Goal: Task Accomplishment & Management: Manage account settings

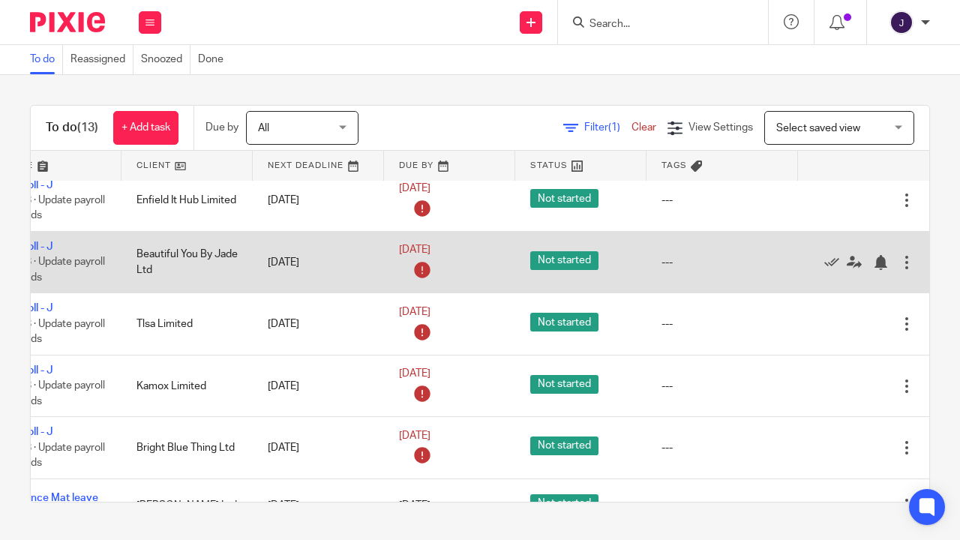
scroll to position [227, 116]
click at [824, 266] on icon at bounding box center [831, 262] width 15 height 15
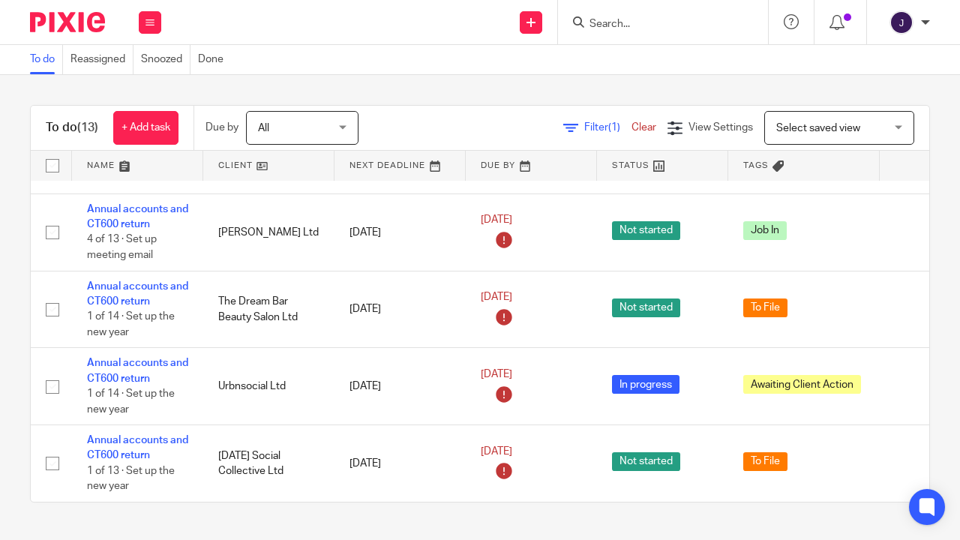
scroll to position [526, 0]
click at [685, 22] on input "Search" at bounding box center [655, 25] width 135 height 14
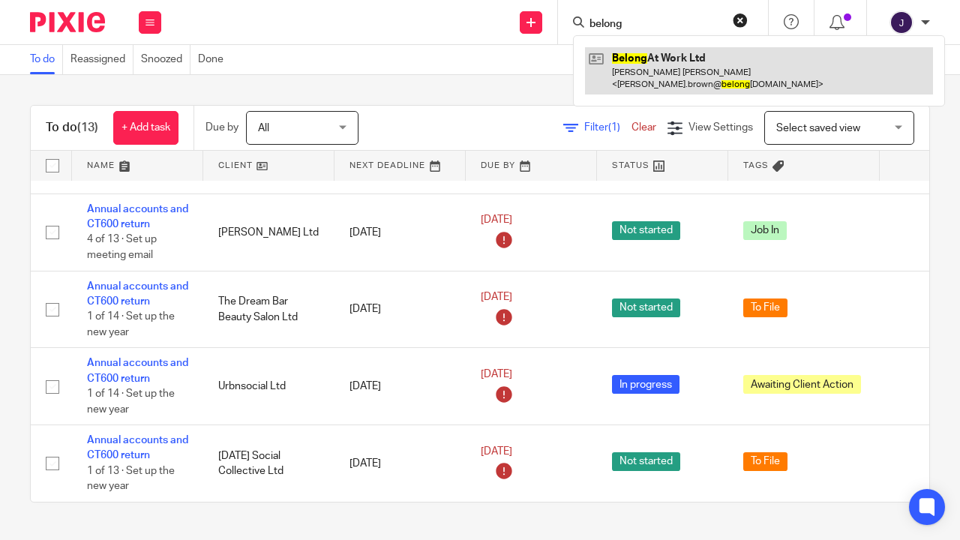
type input "belong"
click at [643, 55] on link at bounding box center [759, 70] width 348 height 47
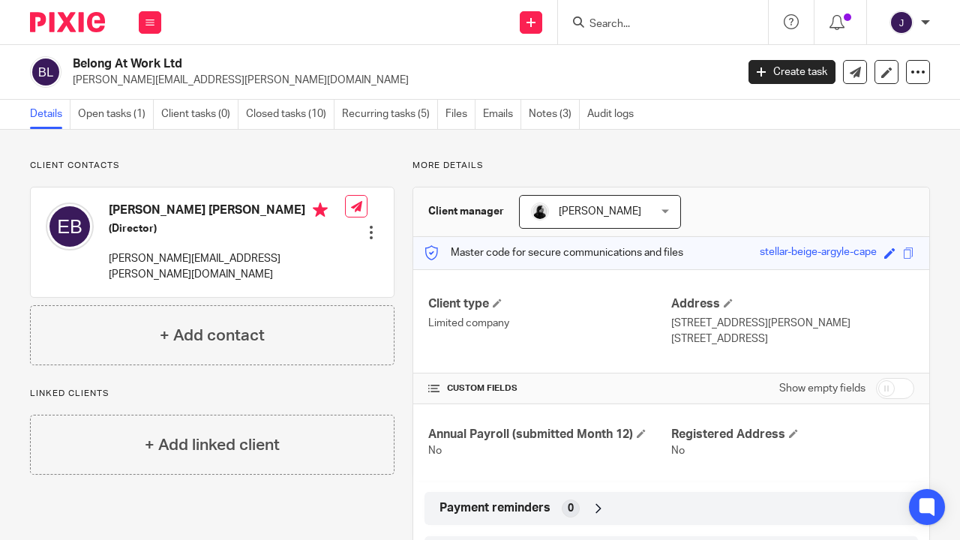
click at [123, 121] on link "Open tasks (1)" at bounding box center [116, 114] width 76 height 29
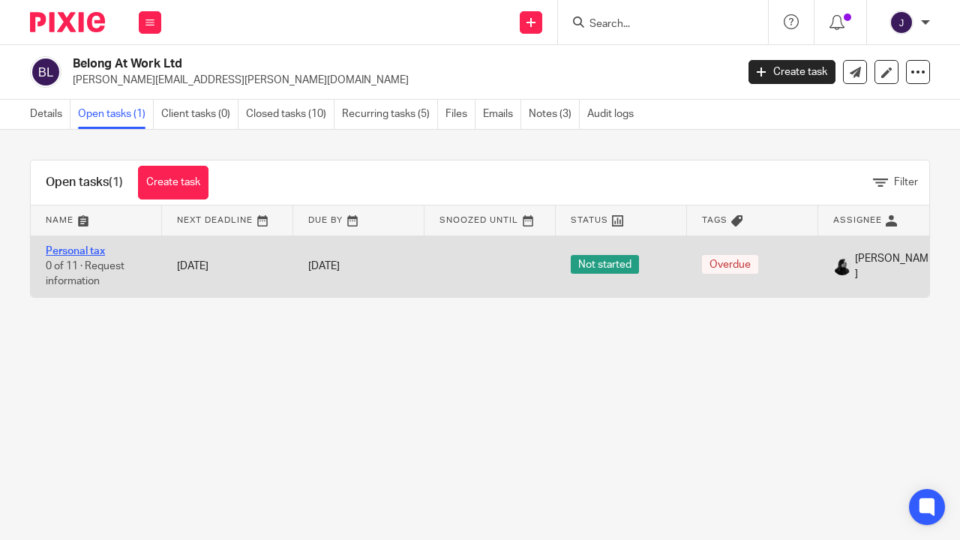
click at [84, 251] on link "Personal tax" at bounding box center [75, 251] width 59 height 11
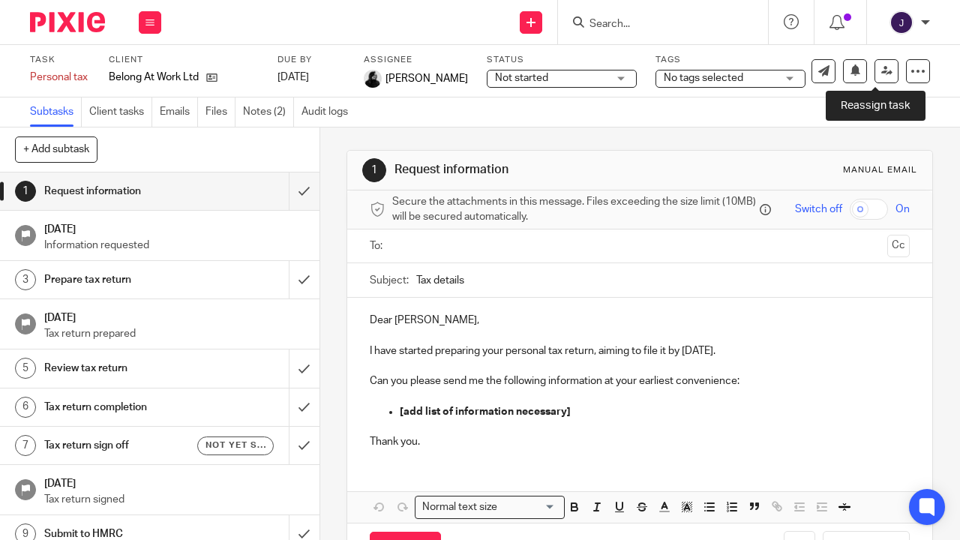
scroll to position [52, 0]
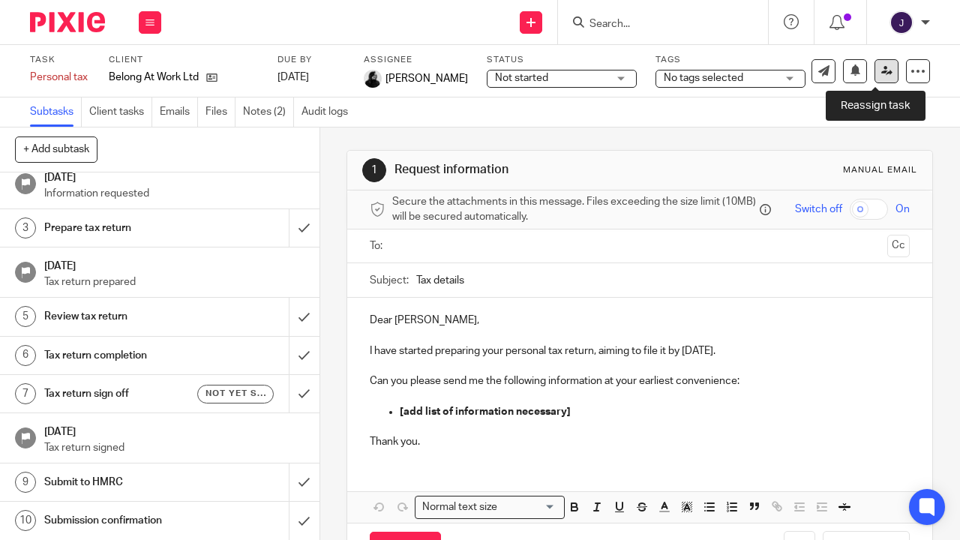
click at [881, 71] on icon at bounding box center [886, 70] width 11 height 11
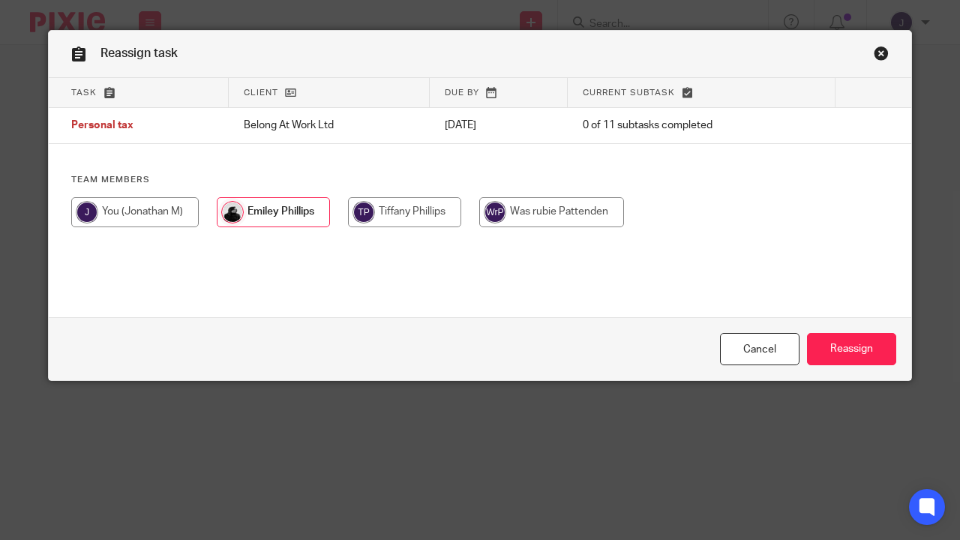
click at [161, 217] on input "radio" at bounding box center [135, 212] width 128 height 30
radio input "true"
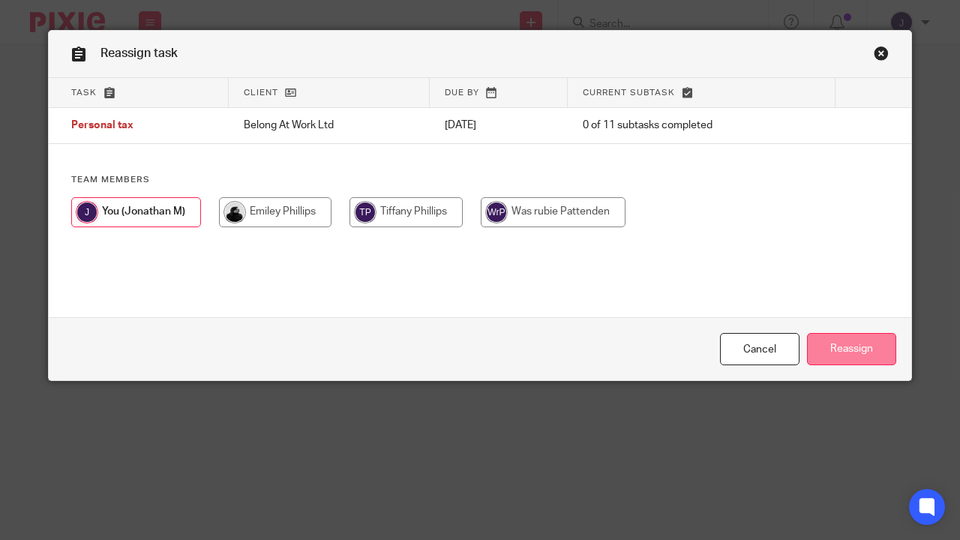
click at [833, 354] on input "Reassign" at bounding box center [851, 349] width 89 height 32
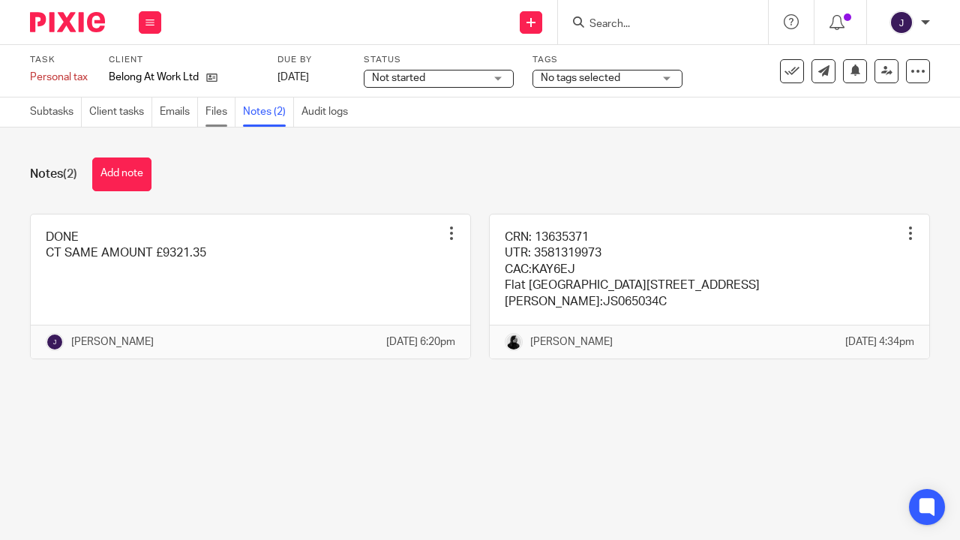
click at [214, 108] on link "Files" at bounding box center [221, 112] width 30 height 29
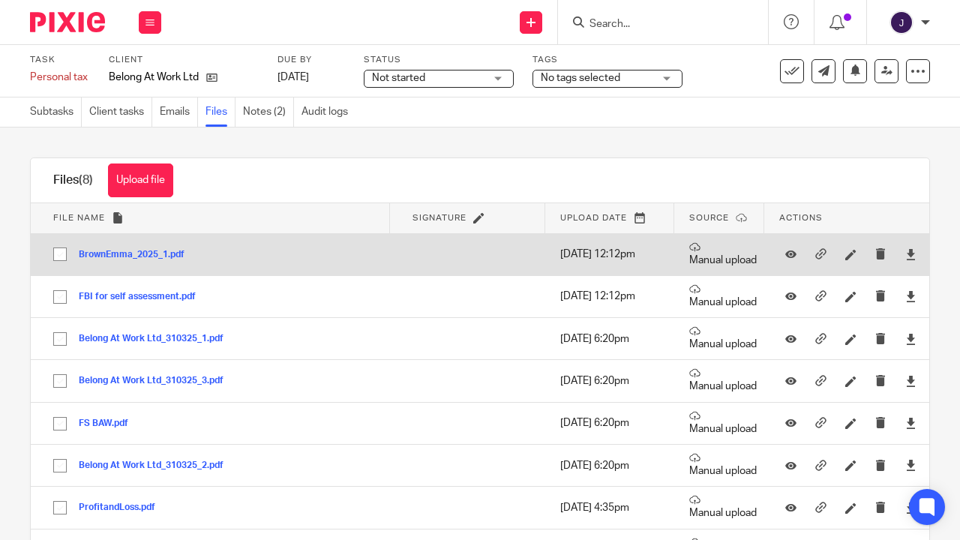
click at [134, 253] on button "BrownEmma_2025_1.pdf" at bounding box center [137, 255] width 117 height 11
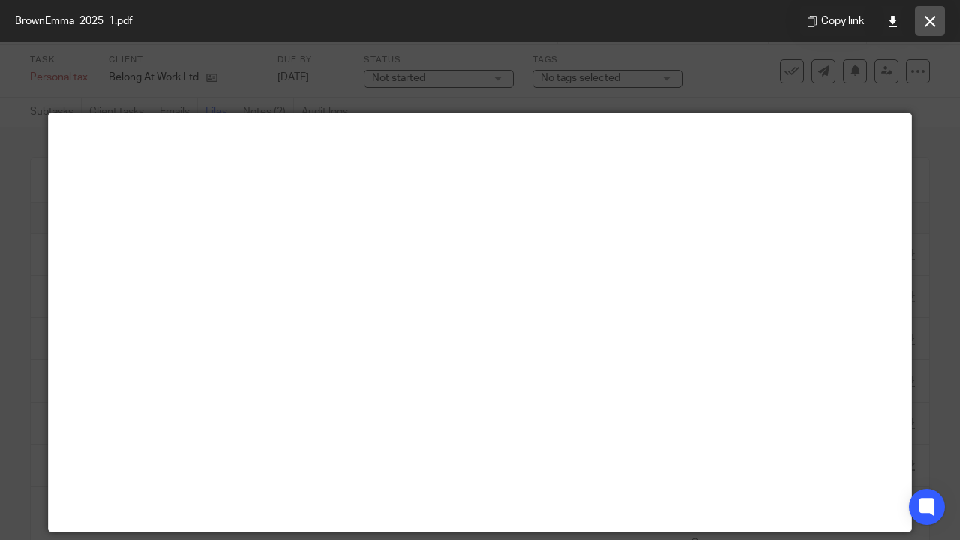
click at [932, 11] on button at bounding box center [930, 21] width 30 height 30
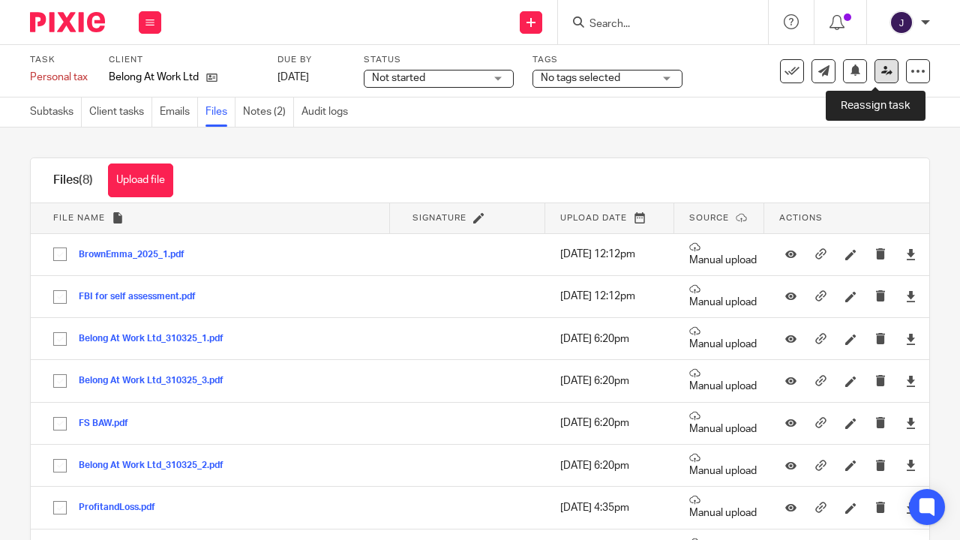
click at [881, 73] on icon at bounding box center [886, 70] width 11 height 11
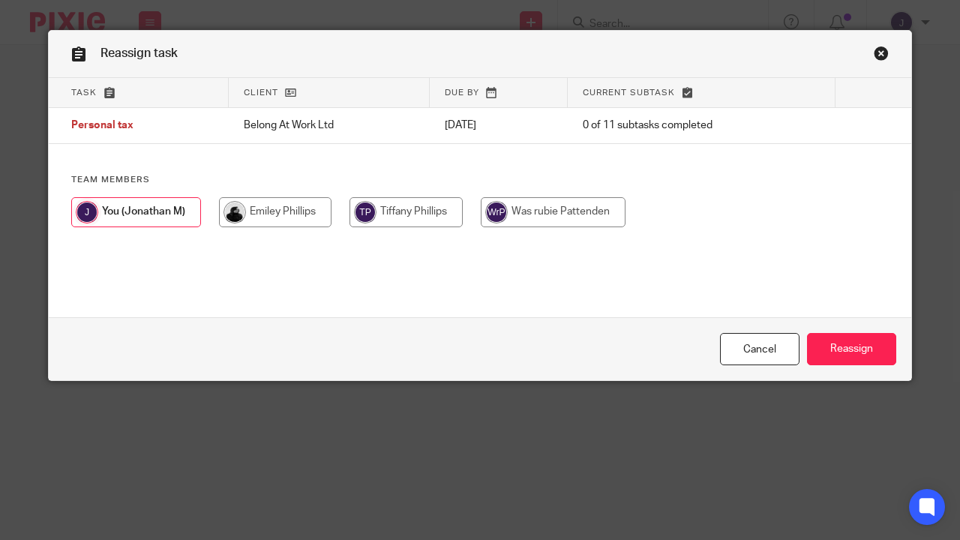
click at [278, 212] on input "radio" at bounding box center [275, 212] width 113 height 30
radio input "true"
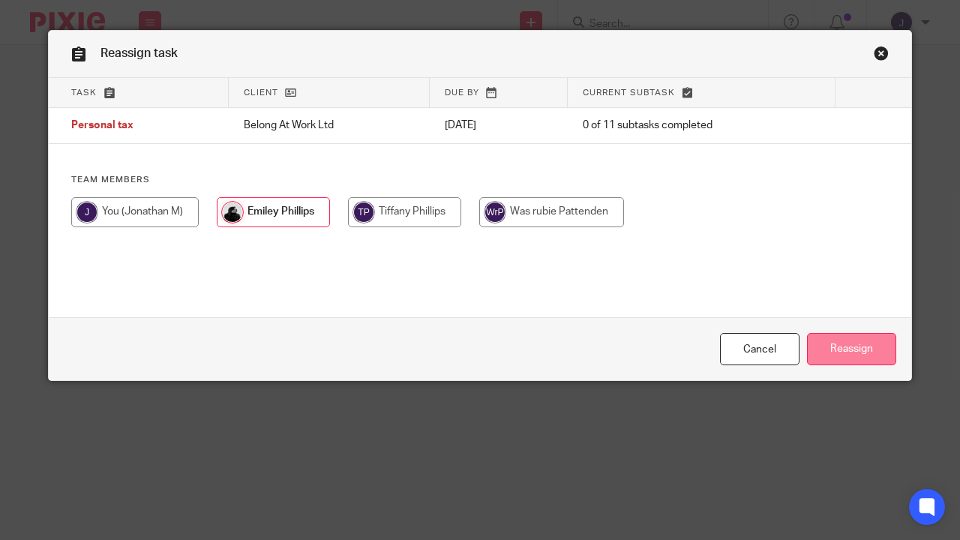
click at [844, 360] on input "Reassign" at bounding box center [851, 349] width 89 height 32
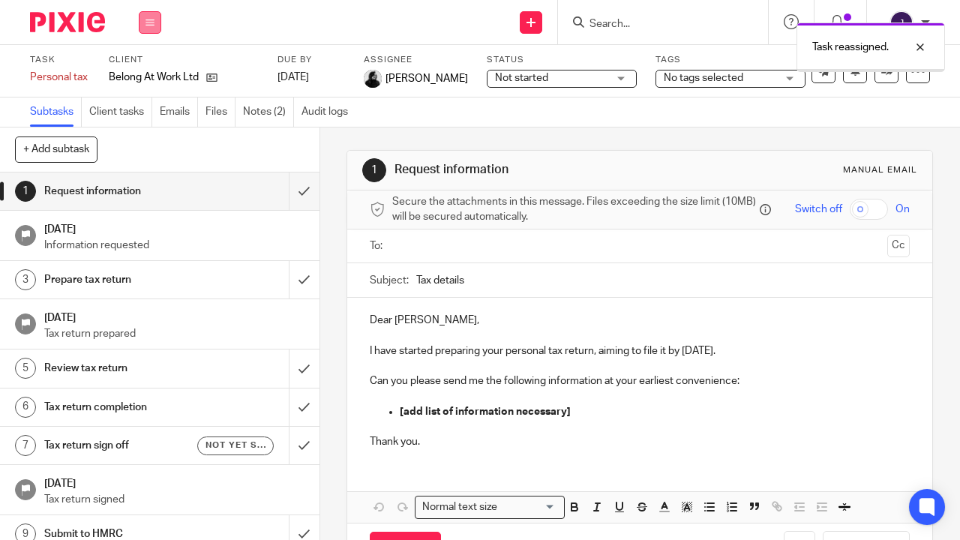
click at [146, 17] on button at bounding box center [150, 22] width 23 height 23
click at [151, 63] on li "Work" at bounding box center [150, 70] width 40 height 22
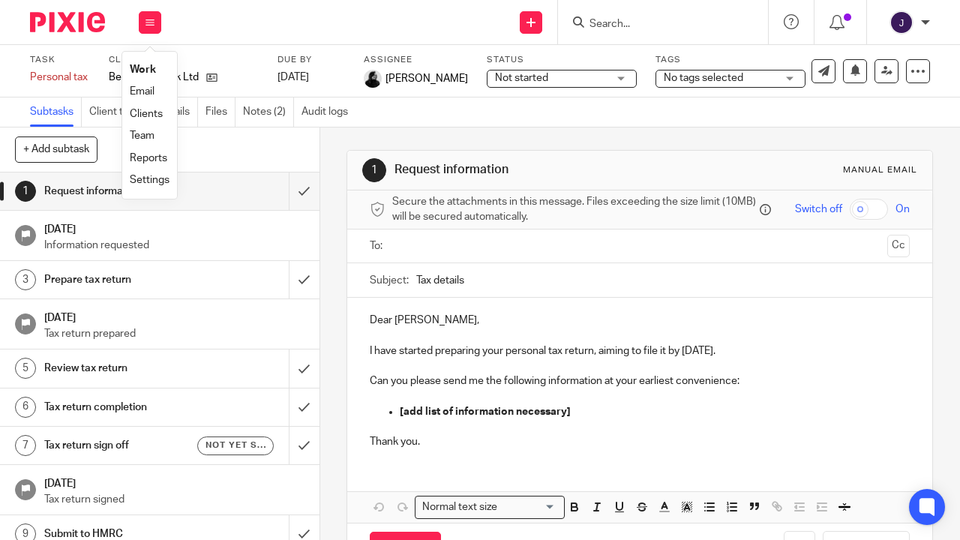
click at [142, 71] on link "Work" at bounding box center [143, 70] width 26 height 11
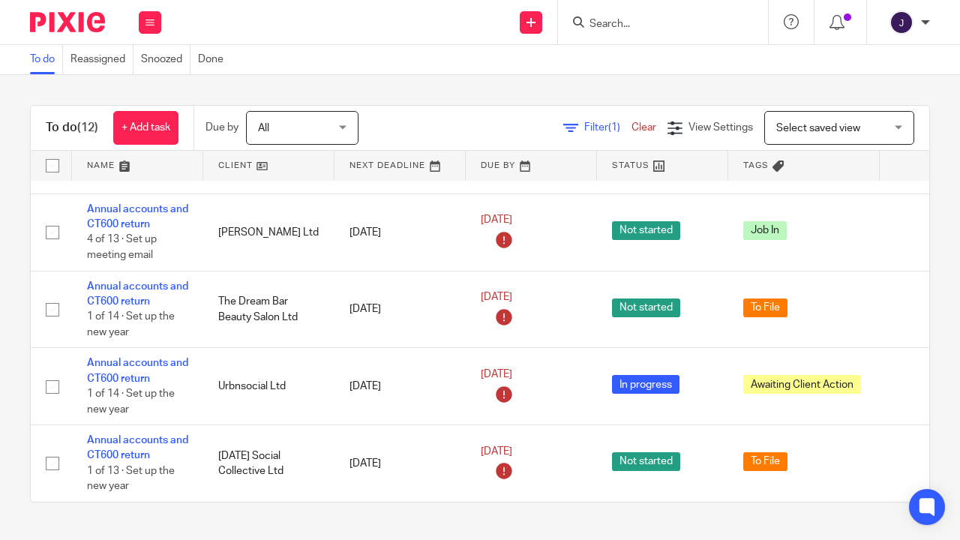
scroll to position [526, 0]
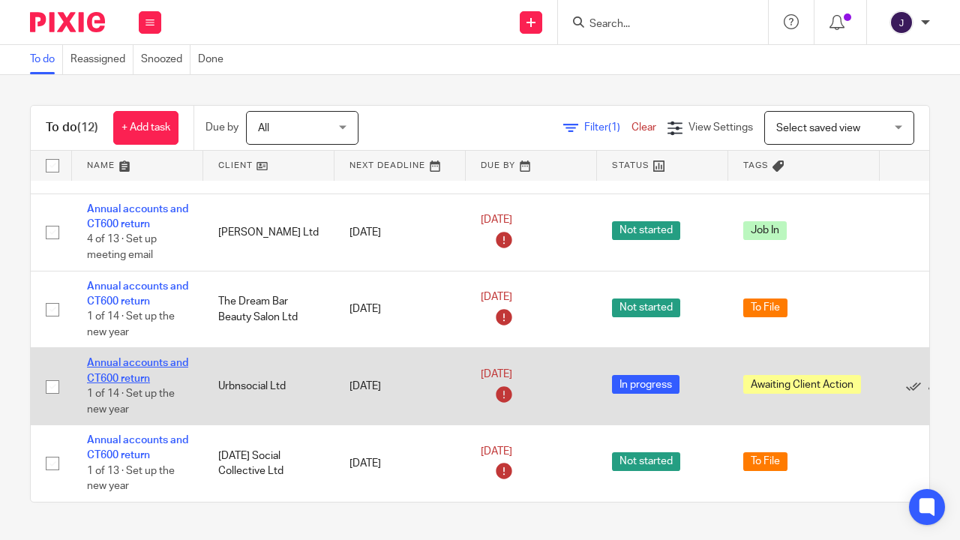
click at [142, 358] on link "Annual accounts and CT600 return" at bounding box center [137, 371] width 101 height 26
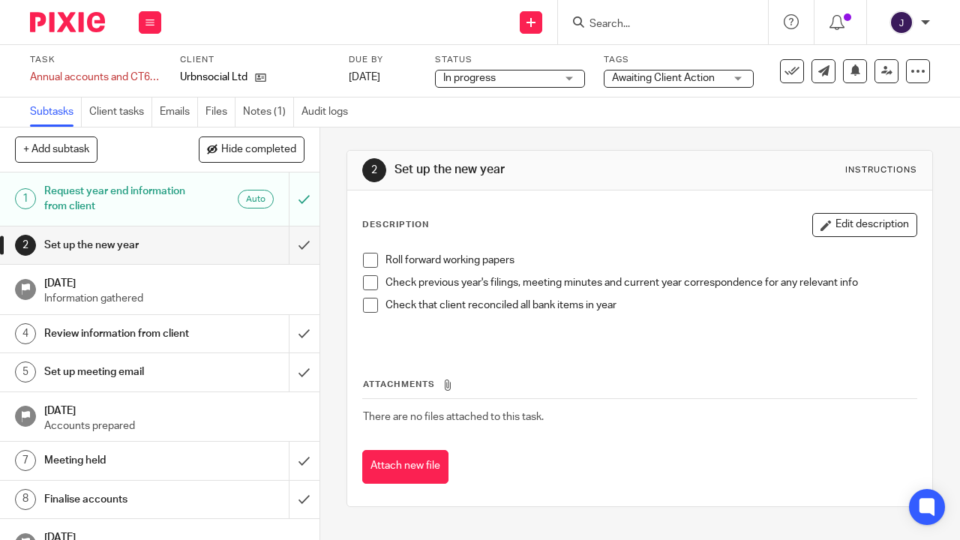
scroll to position [1, 0]
click at [260, 113] on link "Notes (1)" at bounding box center [268, 112] width 51 height 29
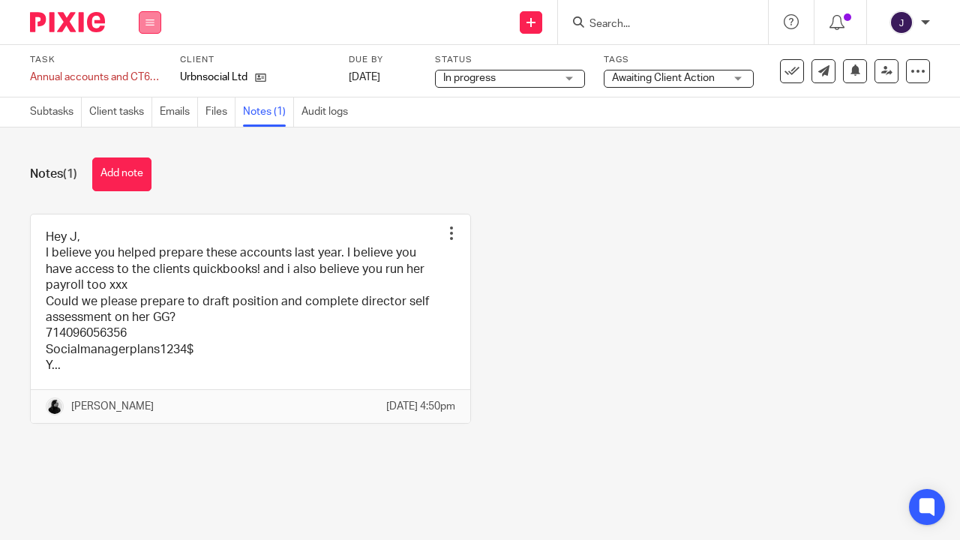
click at [143, 27] on button at bounding box center [150, 22] width 23 height 23
click at [138, 70] on link "Work" at bounding box center [143, 70] width 26 height 11
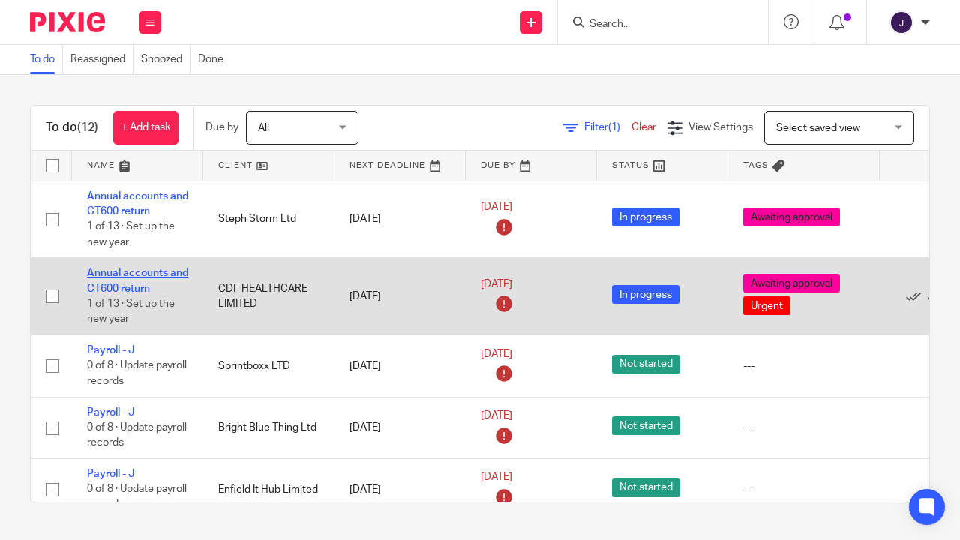
click at [125, 275] on link "Annual accounts and CT600 return" at bounding box center [137, 281] width 101 height 26
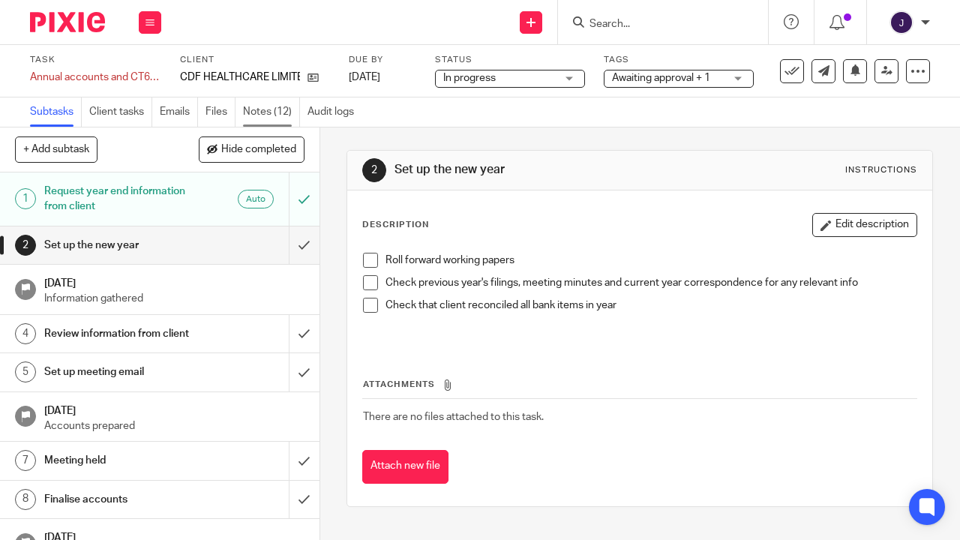
click at [263, 113] on link "Notes (12)" at bounding box center [271, 112] width 57 height 29
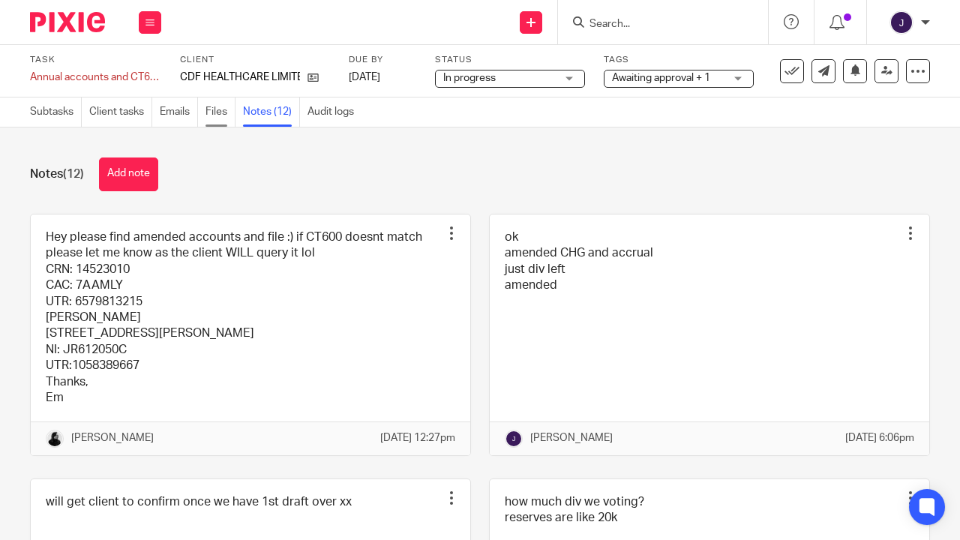
click at [216, 117] on link "Files" at bounding box center [221, 112] width 30 height 29
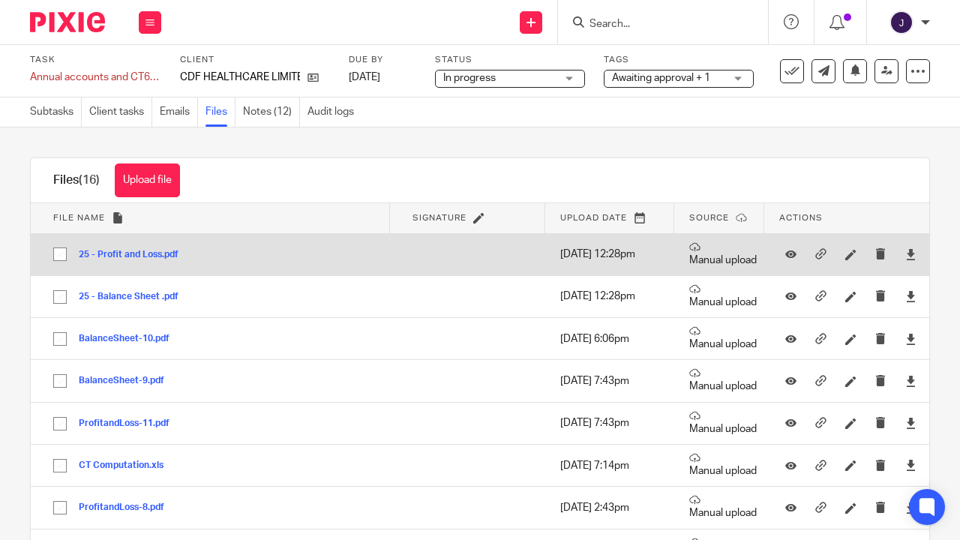
click at [122, 258] on button "25 - Profit and Loss.pdf" at bounding box center [134, 255] width 111 height 11
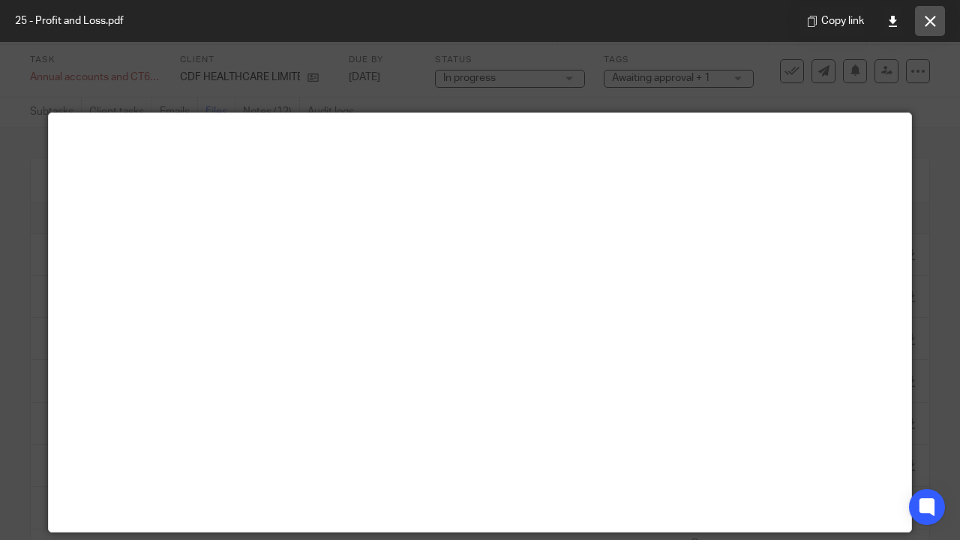
click at [932, 14] on button at bounding box center [930, 21] width 30 height 30
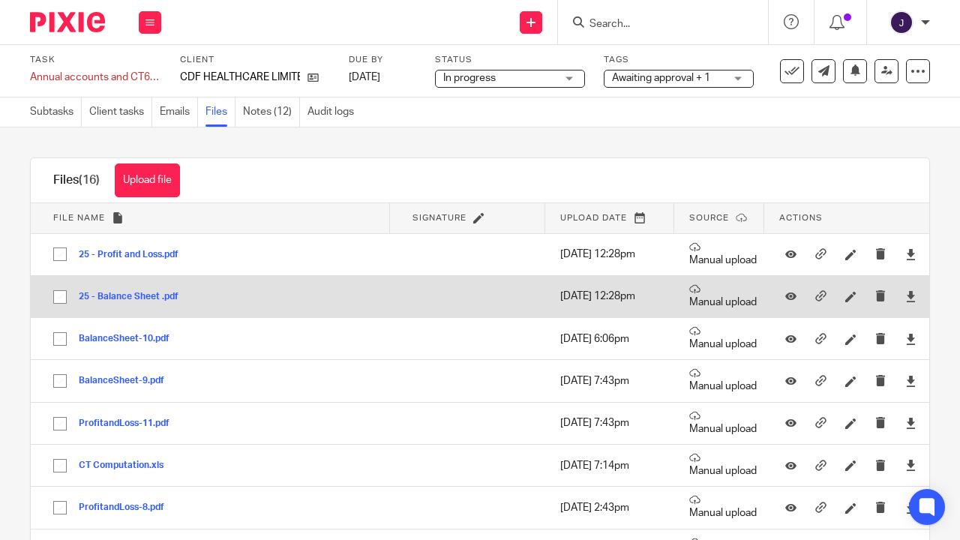
click at [137, 305] on td "25 - Balance Sheet .pdf 25 - Balance Sheet Save" at bounding box center [210, 296] width 359 height 42
click at [133, 300] on button "25 - Balance Sheet .pdf" at bounding box center [134, 297] width 111 height 11
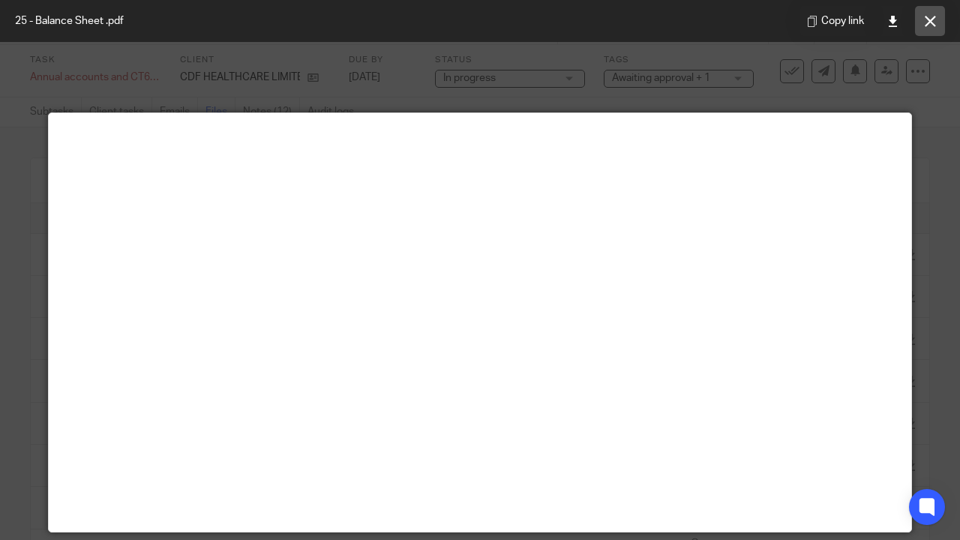
click at [932, 26] on icon at bounding box center [930, 21] width 11 height 11
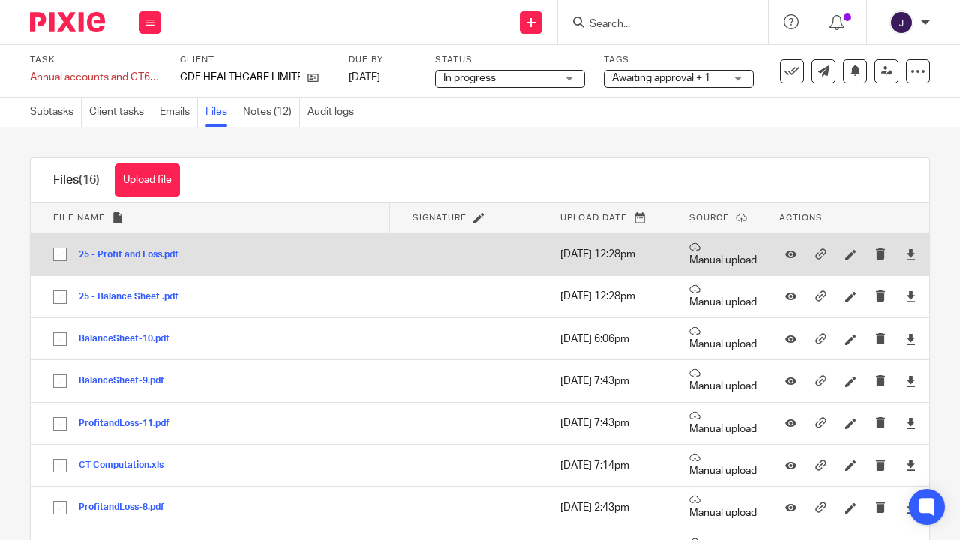
click at [120, 260] on button "25 - Profit and Loss.pdf" at bounding box center [134, 255] width 111 height 11
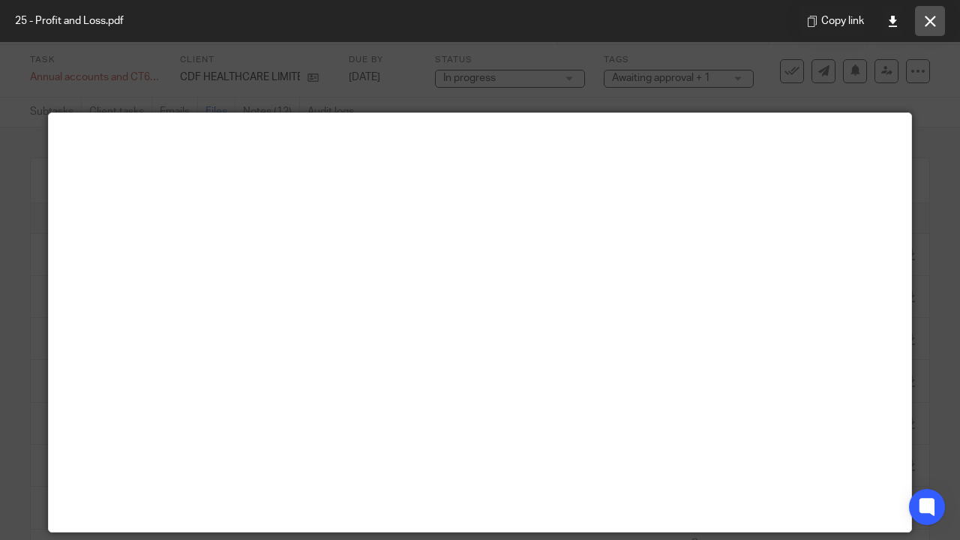
click at [922, 29] on button at bounding box center [930, 21] width 30 height 30
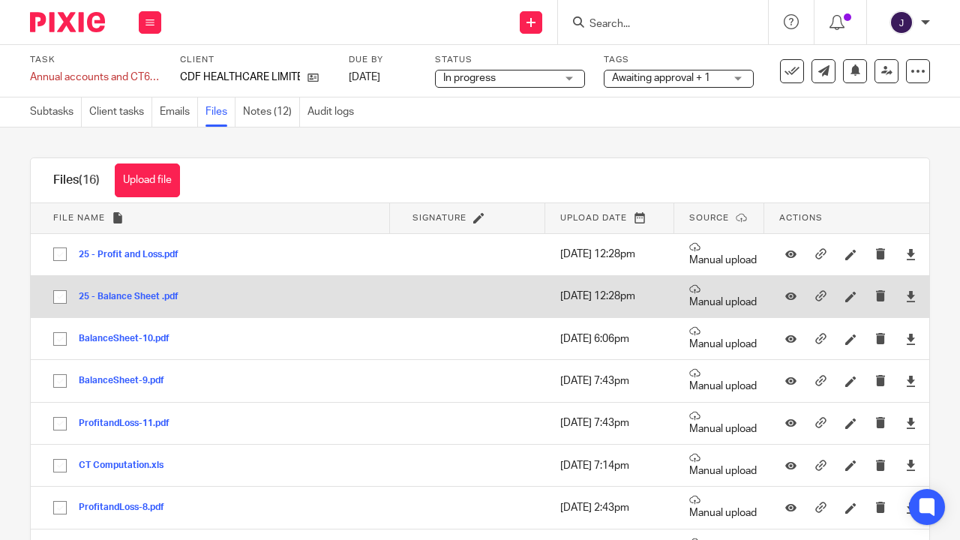
click at [135, 309] on td "25 - Balance Sheet .pdf 25 - Balance Sheet Save" at bounding box center [210, 296] width 359 height 42
click at [125, 298] on button "25 - Balance Sheet .pdf" at bounding box center [134, 297] width 111 height 11
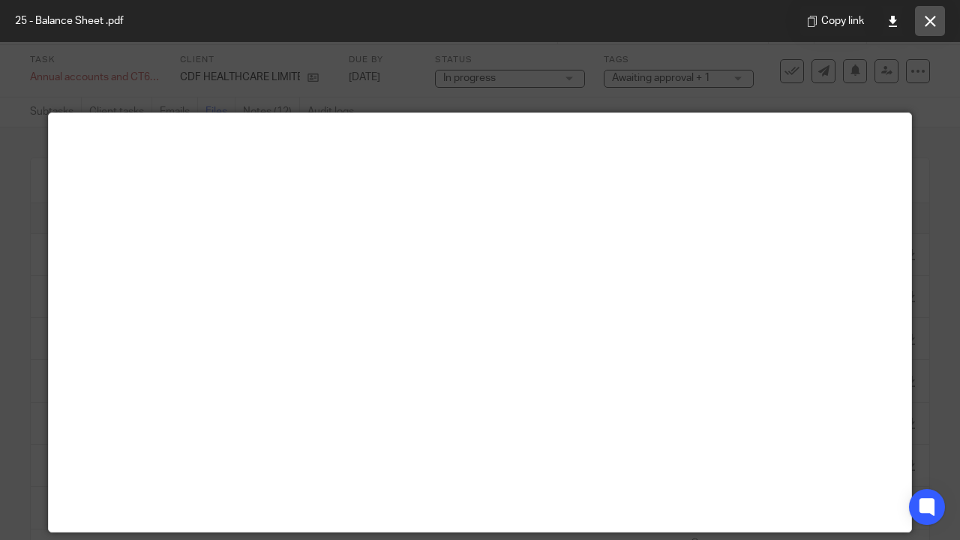
click at [941, 21] on button at bounding box center [930, 21] width 30 height 30
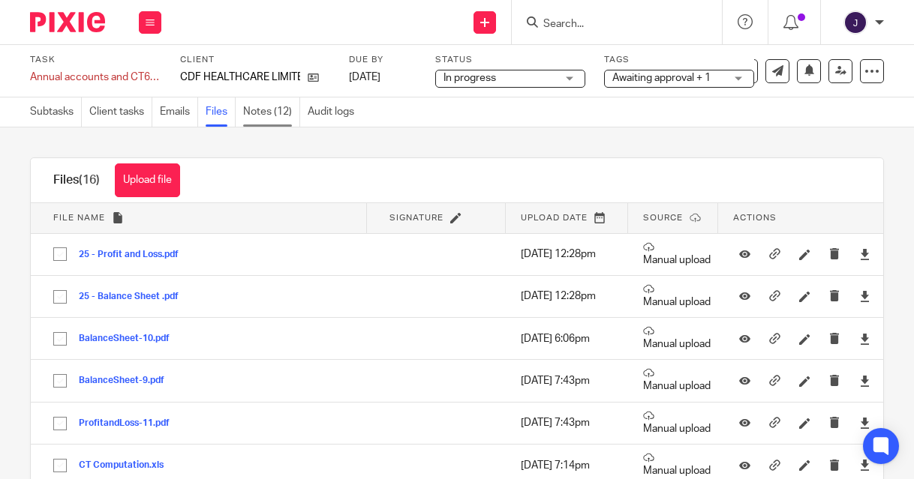
click at [255, 124] on link "Notes (12)" at bounding box center [271, 112] width 57 height 29
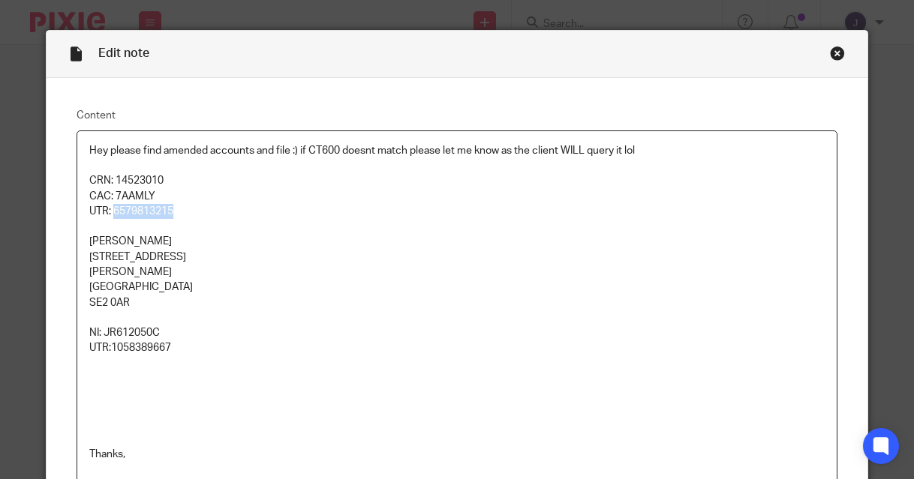
drag, startPoint x: 110, startPoint y: 208, endPoint x: 173, endPoint y: 212, distance: 63.9
click at [173, 212] on p "UTR: 6579813215" at bounding box center [456, 211] width 735 height 15
copy p "6579813215"
click at [92, 424] on p at bounding box center [456, 394] width 735 height 76
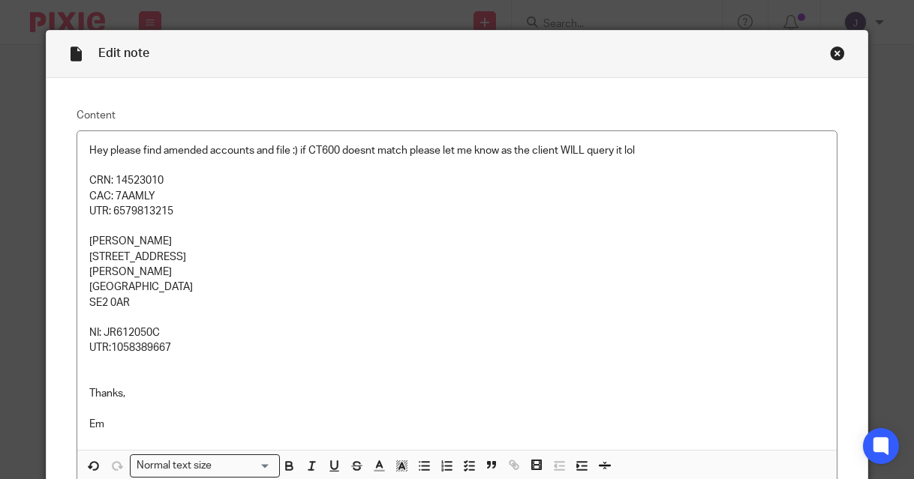
click at [833, 56] on div "Close this dialog window" at bounding box center [837, 53] width 15 height 15
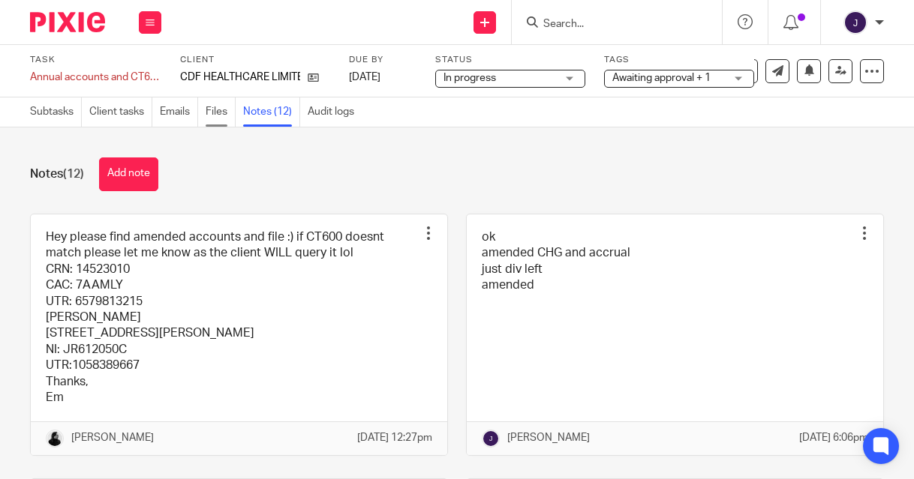
click at [227, 115] on link "Files" at bounding box center [221, 112] width 30 height 29
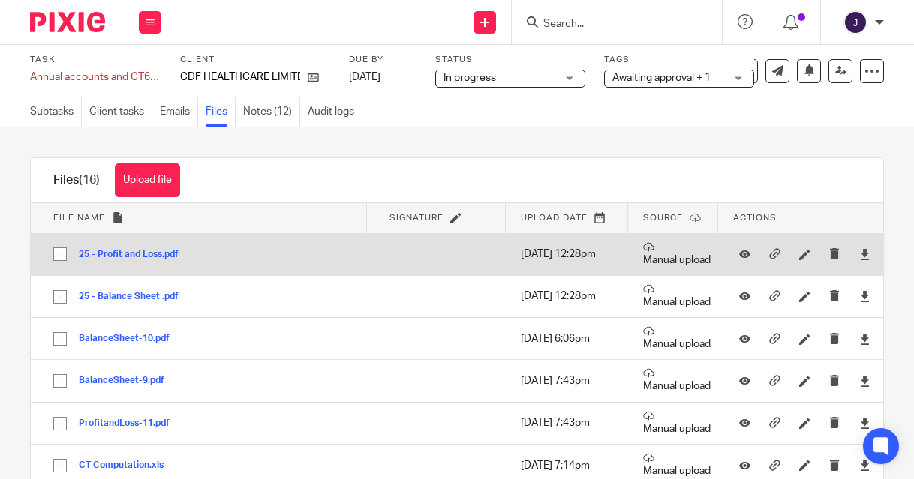
click at [155, 253] on button "25 - Profit and Loss.pdf" at bounding box center [134, 255] width 111 height 11
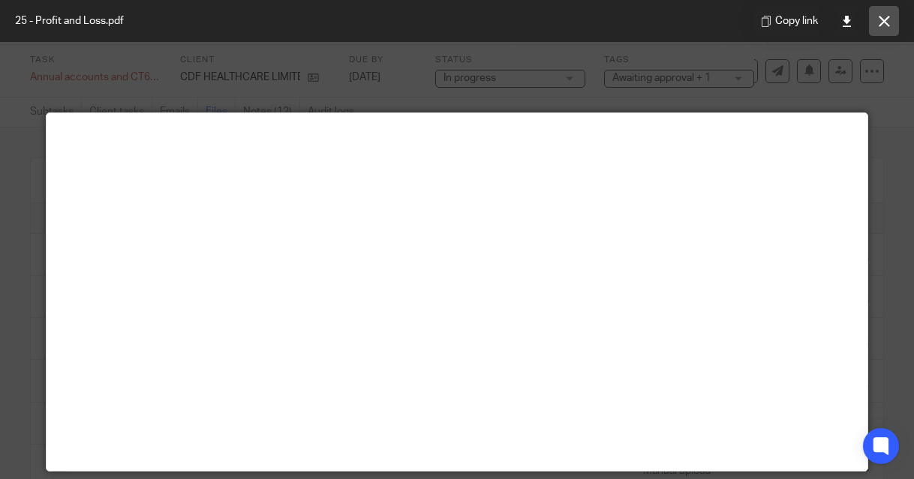
click at [890, 23] on button at bounding box center [884, 21] width 30 height 30
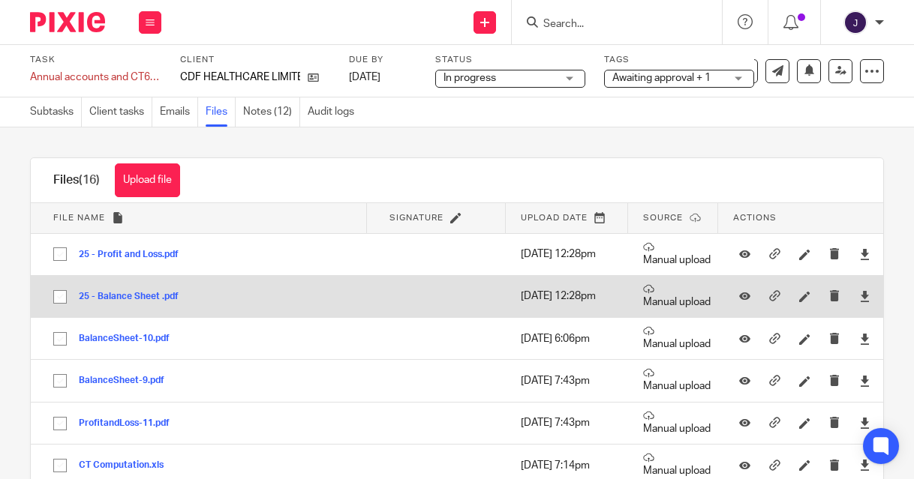
click at [127, 305] on td "25 - Balance Sheet .pdf 25 - Balance Sheet Save" at bounding box center [199, 296] width 336 height 42
click at [114, 293] on button "25 - Balance Sheet .pdf" at bounding box center [134, 297] width 111 height 11
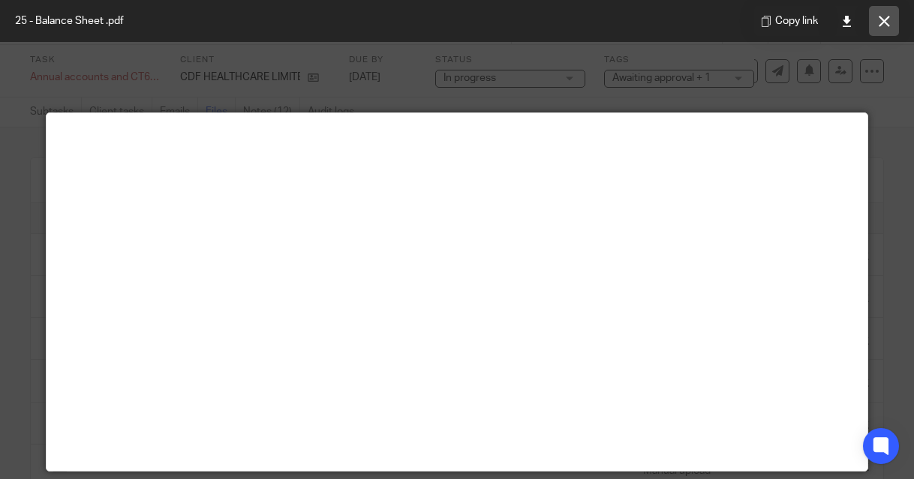
click at [875, 29] on button at bounding box center [884, 21] width 30 height 30
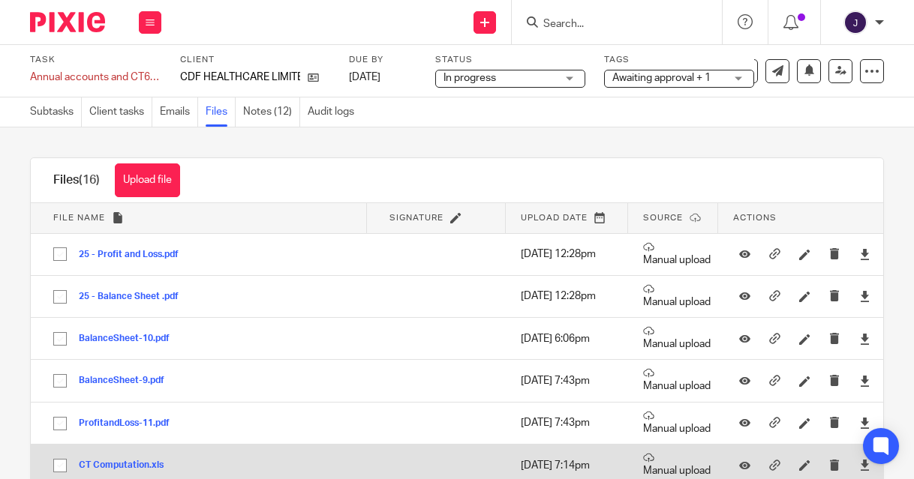
click at [113, 466] on button "CT Computation.xls" at bounding box center [127, 466] width 96 height 11
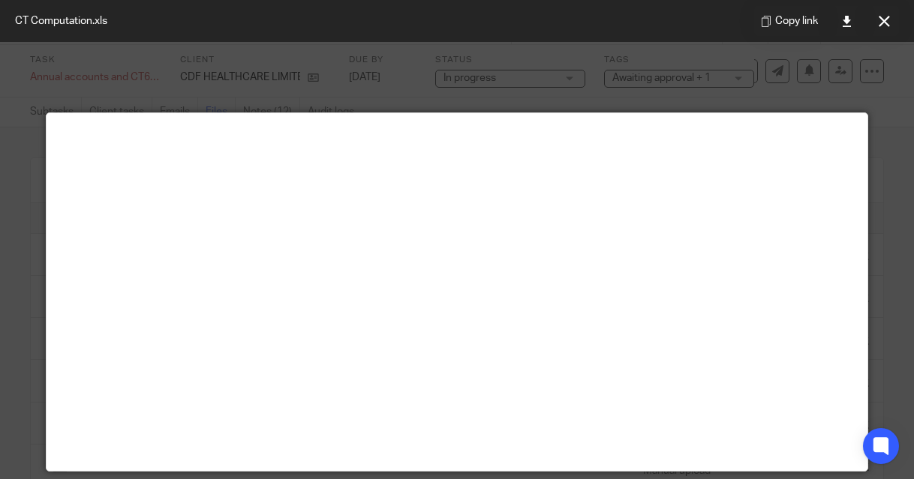
click at [861, 16] on div "Copy link" at bounding box center [826, 21] width 175 height 42
click at [844, 26] on icon at bounding box center [846, 21] width 11 height 11
click at [323, 34] on div "CT Computation.xls Copy link" at bounding box center [457, 21] width 914 height 42
click at [874, 24] on button at bounding box center [884, 21] width 30 height 30
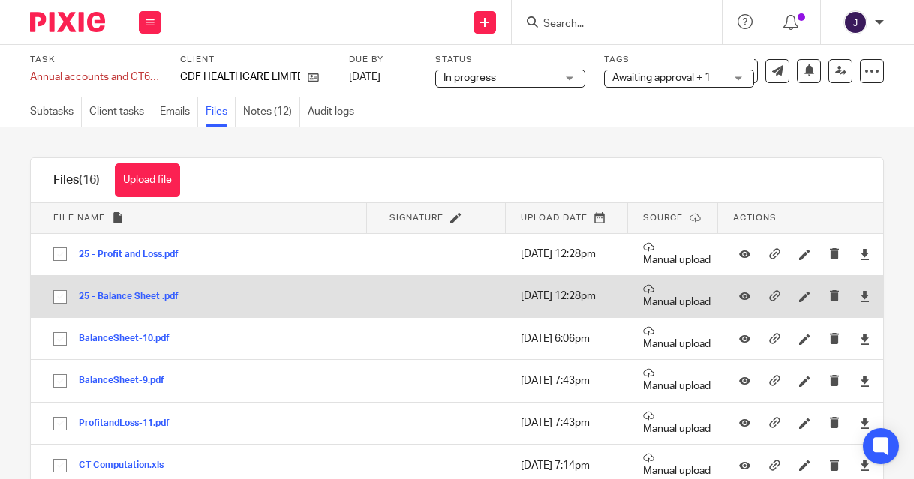
click at [149, 304] on td "25 - Balance Sheet .pdf 25 - Balance Sheet Save" at bounding box center [199, 296] width 336 height 42
click at [135, 299] on button "25 - Balance Sheet .pdf" at bounding box center [134, 297] width 111 height 11
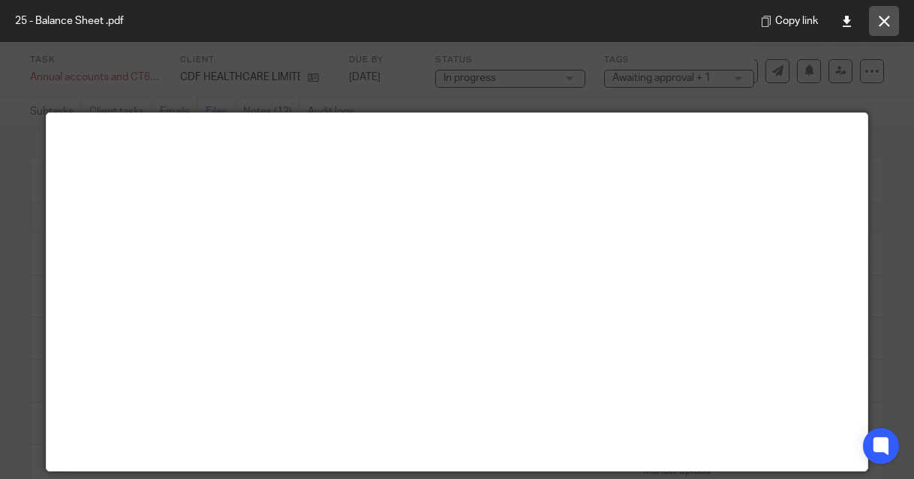
click at [884, 23] on icon at bounding box center [883, 21] width 11 height 11
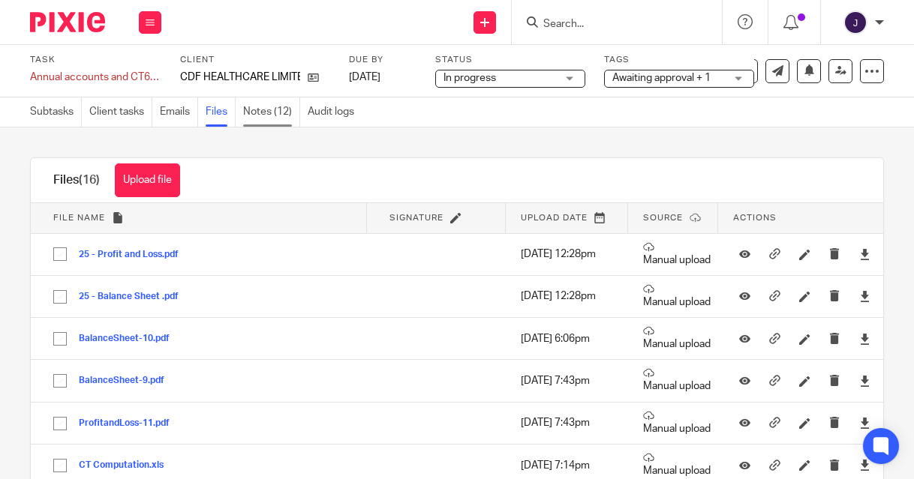
click at [263, 110] on link "Notes (12)" at bounding box center [271, 112] width 57 height 29
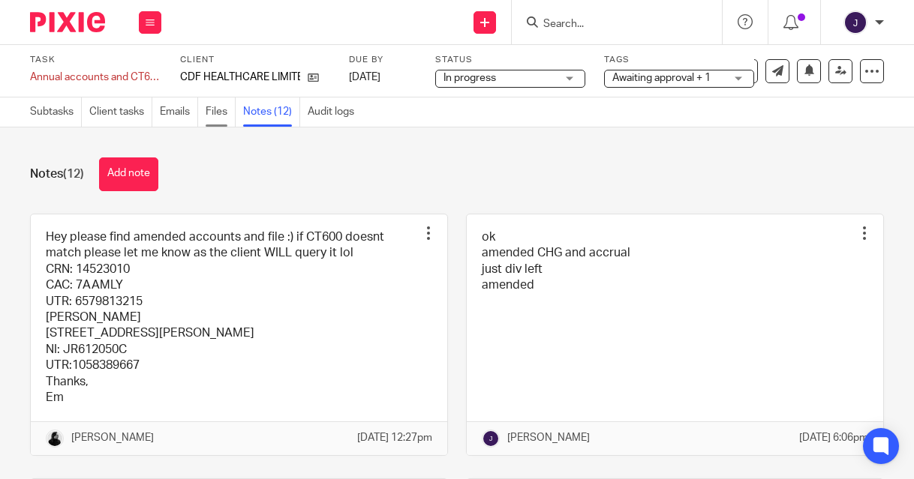
click at [220, 119] on link "Files" at bounding box center [221, 112] width 30 height 29
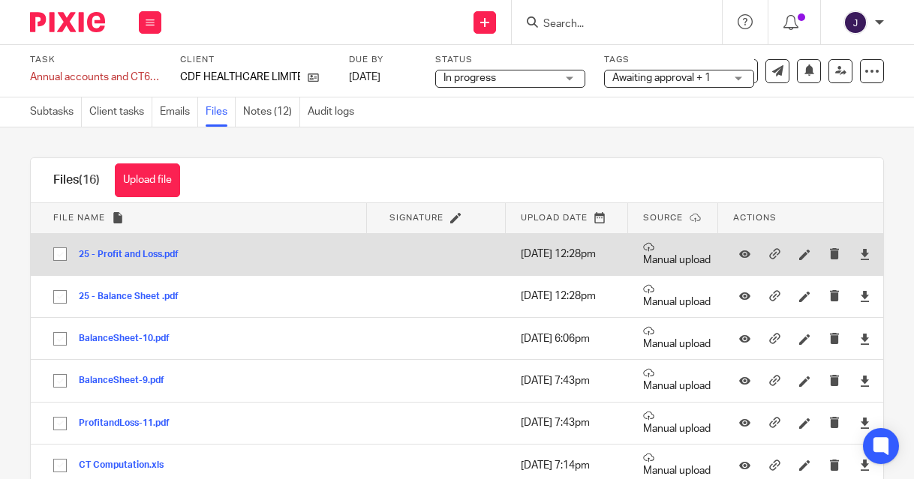
click at [130, 253] on button "25 - Profit and Loss.pdf" at bounding box center [134, 255] width 111 height 11
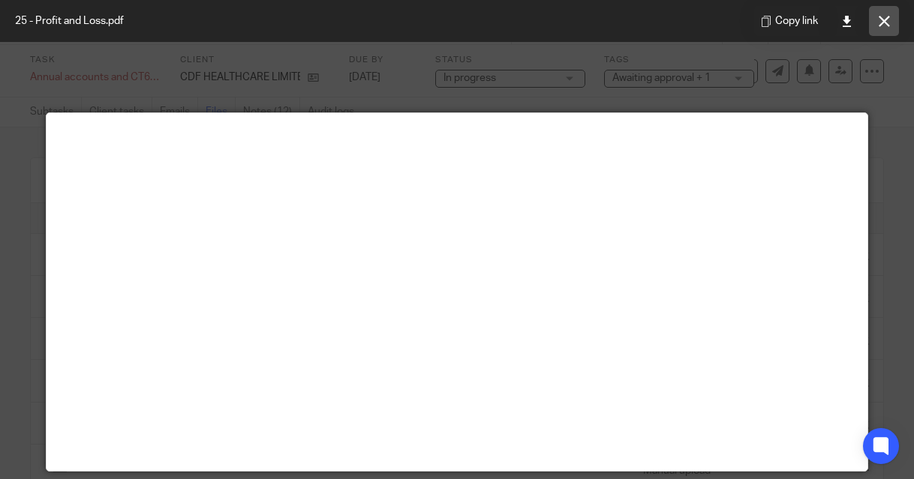
click at [884, 26] on icon at bounding box center [883, 21] width 11 height 11
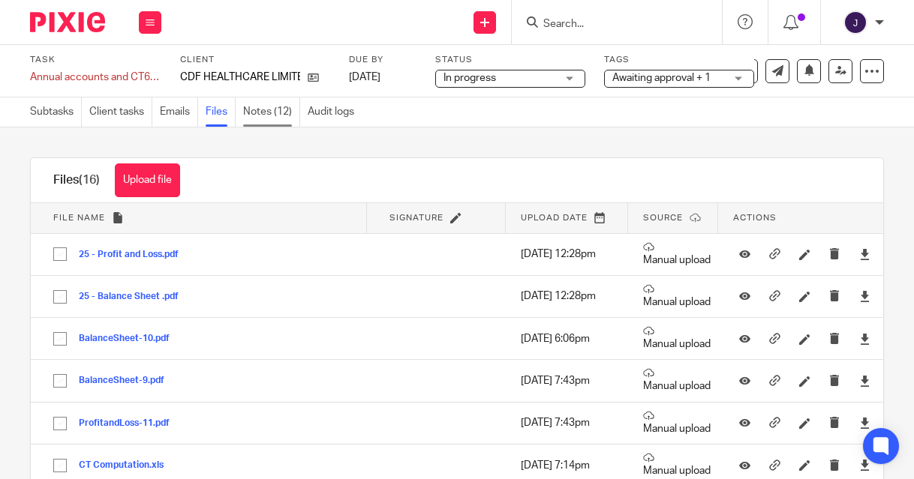
click at [278, 116] on link "Notes (12)" at bounding box center [271, 112] width 57 height 29
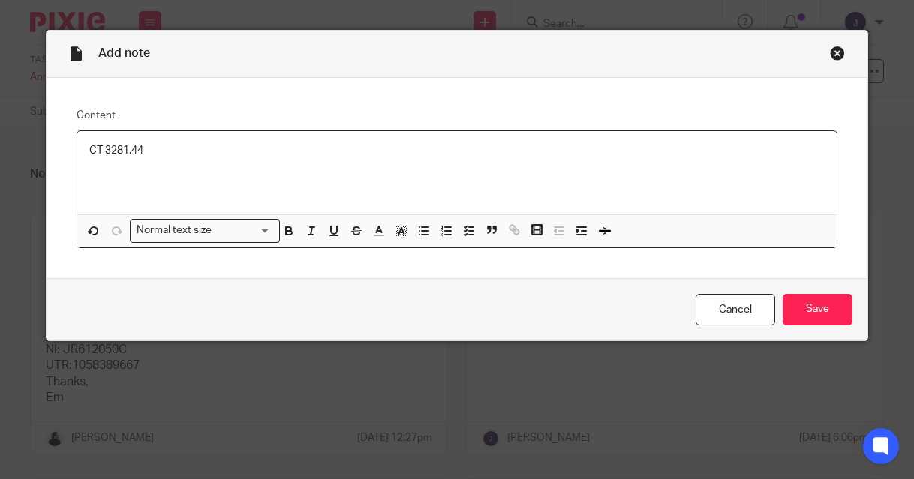
click at [104, 151] on p "CT 3281.44" at bounding box center [456, 150] width 735 height 15
click at [155, 148] on p "CT £3281.44" at bounding box center [456, 150] width 735 height 15
click at [815, 314] on input "Save" at bounding box center [817, 310] width 70 height 32
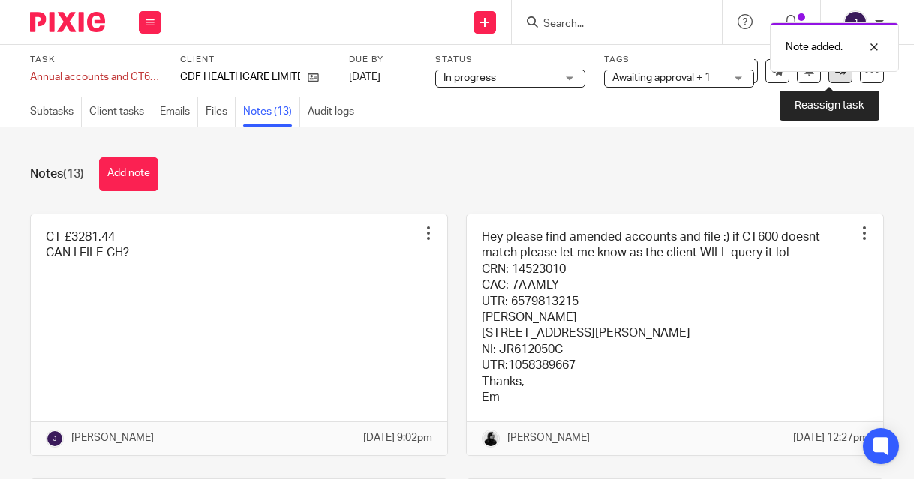
click at [835, 74] on icon at bounding box center [840, 70] width 11 height 11
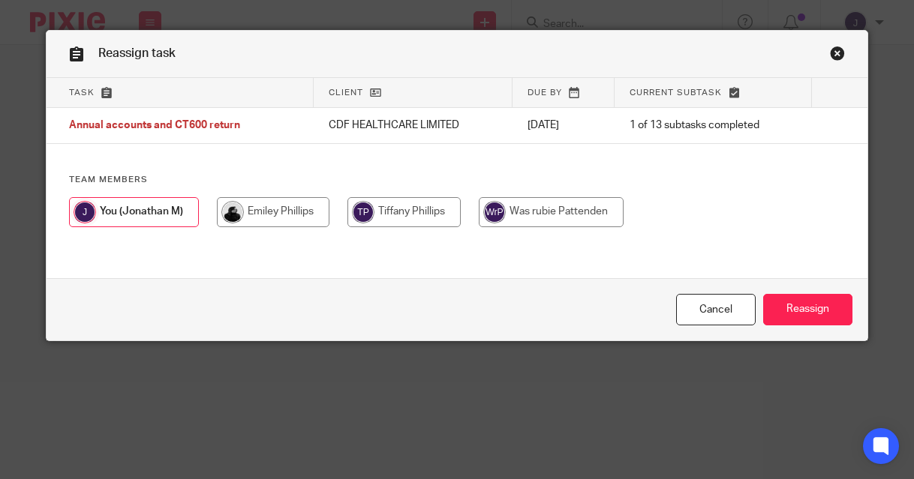
click at [269, 208] on input "radio" at bounding box center [273, 212] width 113 height 30
radio input "true"
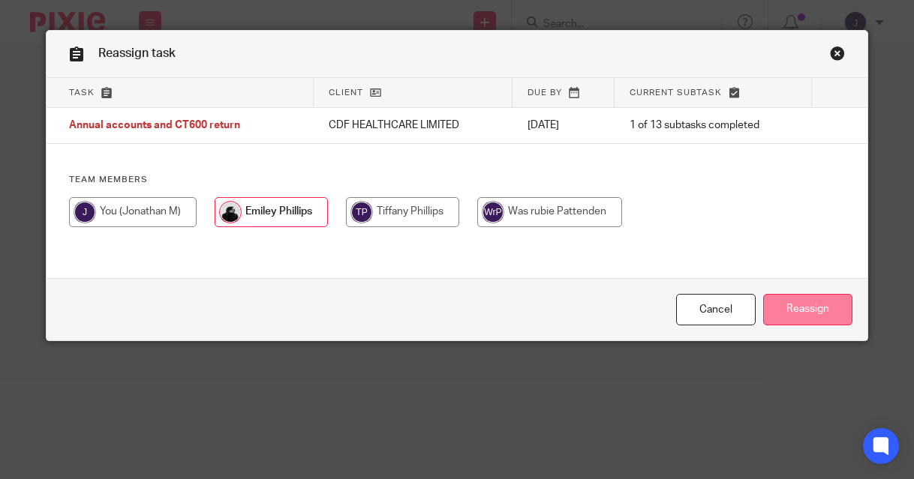
click at [837, 305] on input "Reassign" at bounding box center [807, 310] width 89 height 32
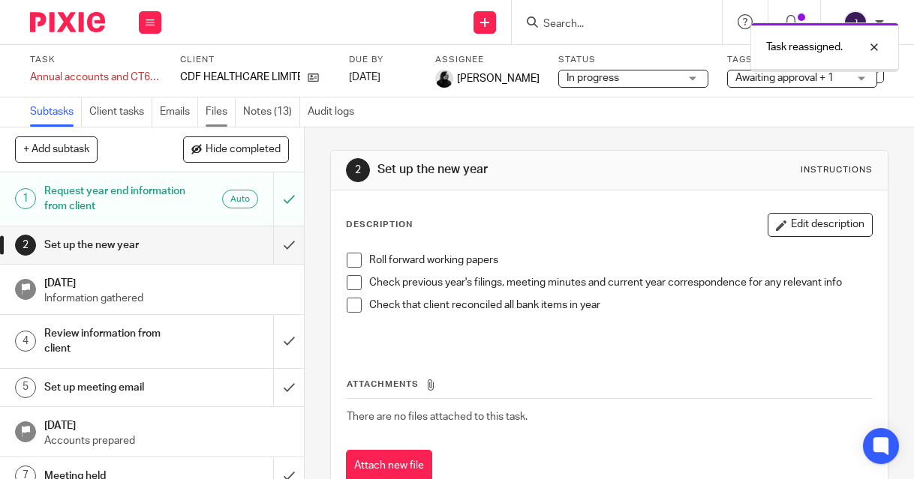
click at [230, 112] on link "Files" at bounding box center [221, 112] width 30 height 29
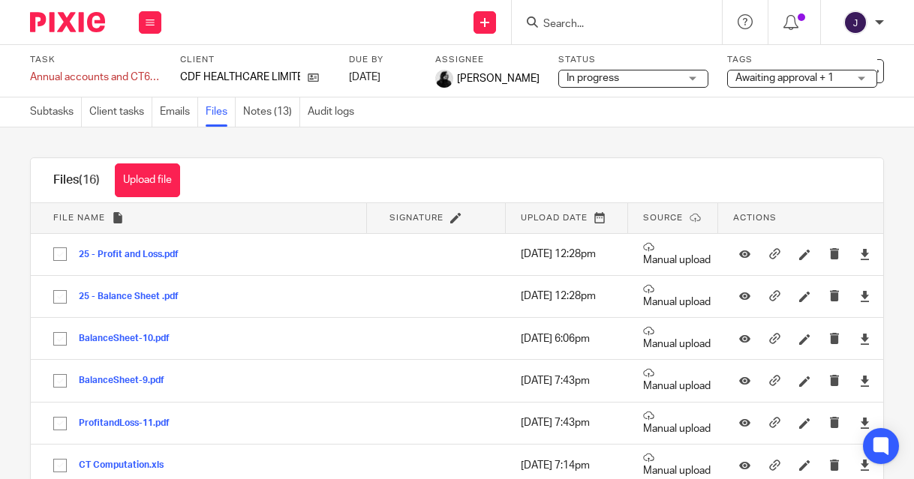
click at [145, 188] on button "Upload file" at bounding box center [147, 181] width 65 height 34
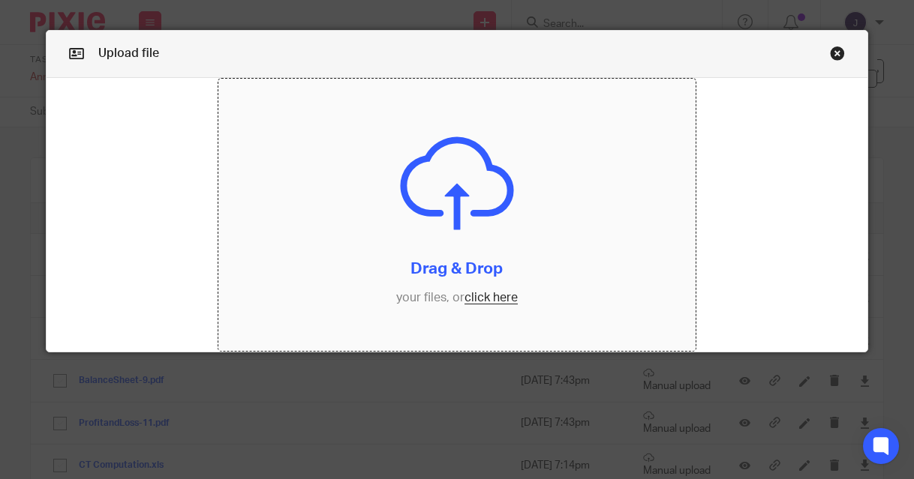
click at [489, 293] on input "file" at bounding box center [456, 215] width 477 height 273
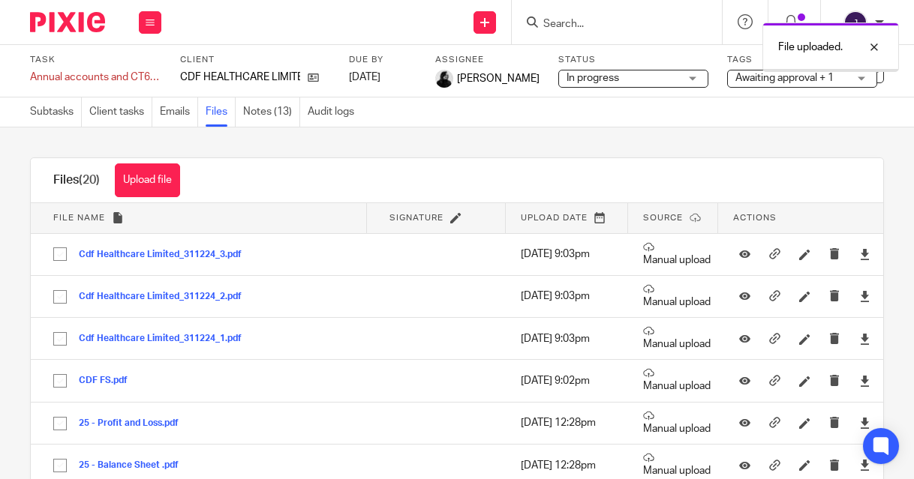
scroll to position [8, 0]
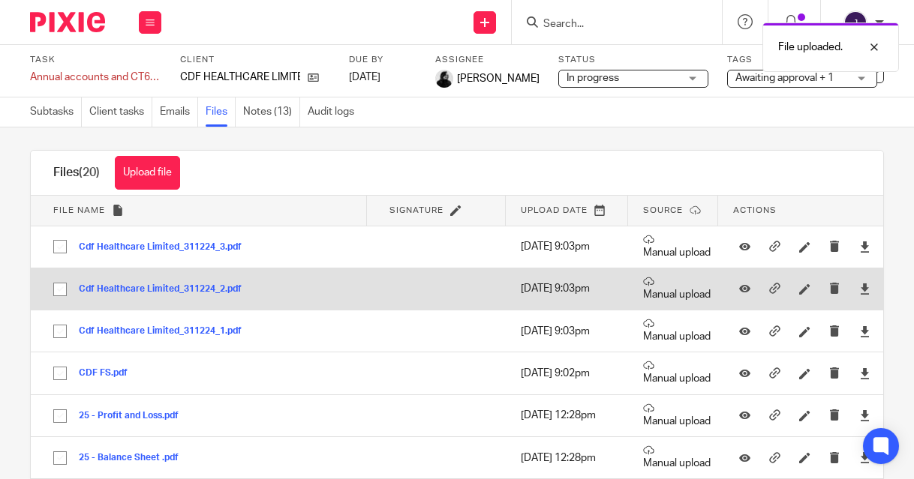
click at [155, 290] on button "Cdf Healthcare Limited_311224_2.pdf" at bounding box center [166, 289] width 174 height 11
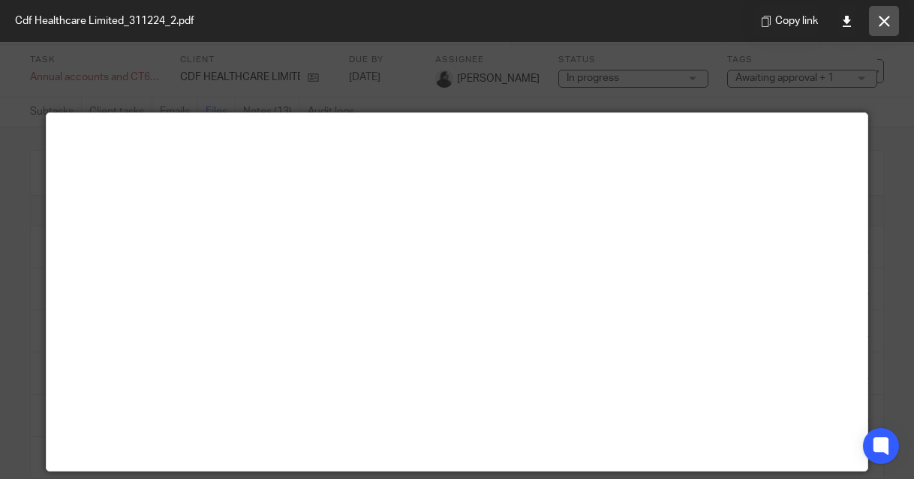
click at [886, 23] on icon at bounding box center [883, 21] width 11 height 11
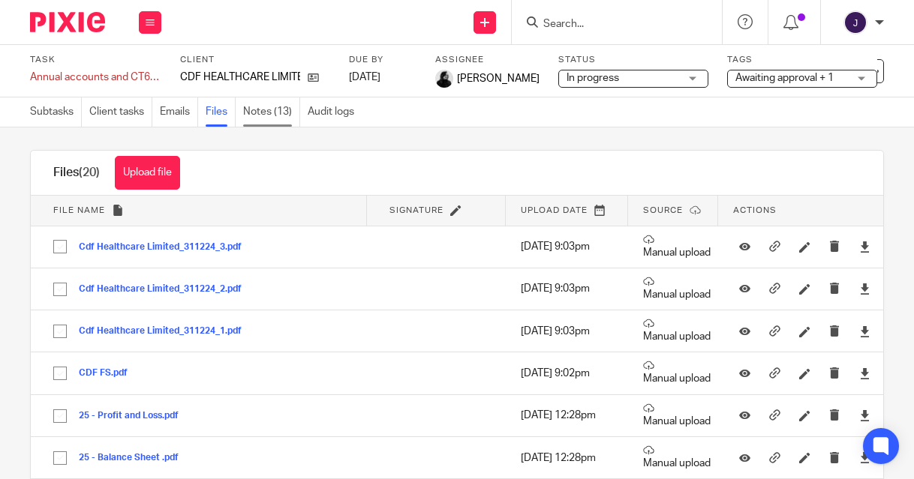
click at [296, 108] on link "Notes (13)" at bounding box center [271, 112] width 57 height 29
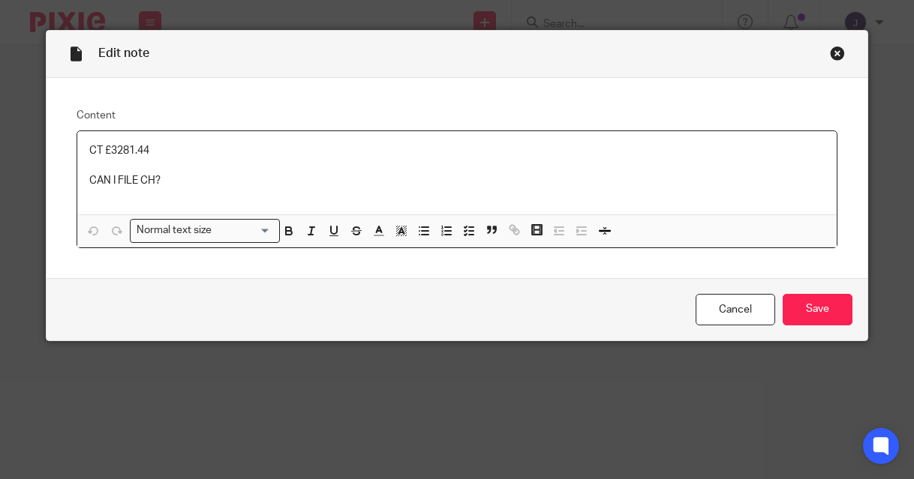
click at [154, 149] on p "CT £3281.44" at bounding box center [456, 150] width 735 height 15
click at [815, 297] on input "Save" at bounding box center [817, 310] width 70 height 32
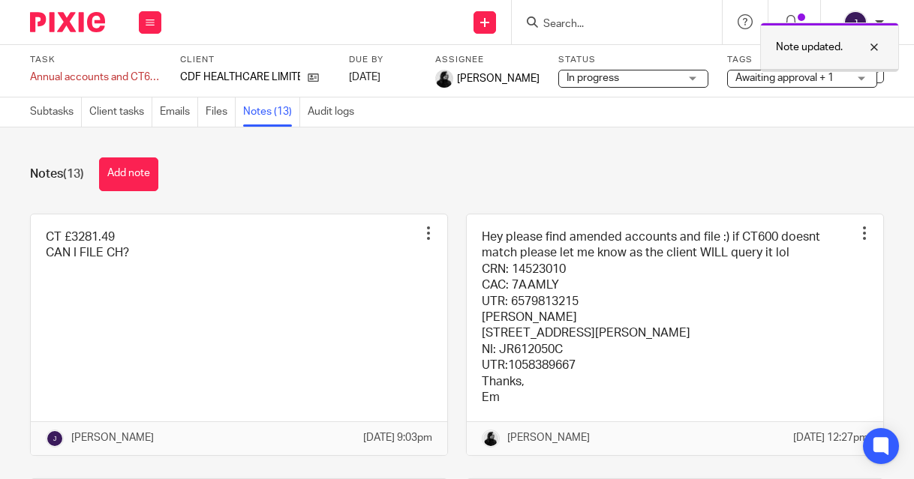
click at [871, 46] on div at bounding box center [862, 47] width 41 height 18
click at [148, 32] on button at bounding box center [150, 22] width 23 height 23
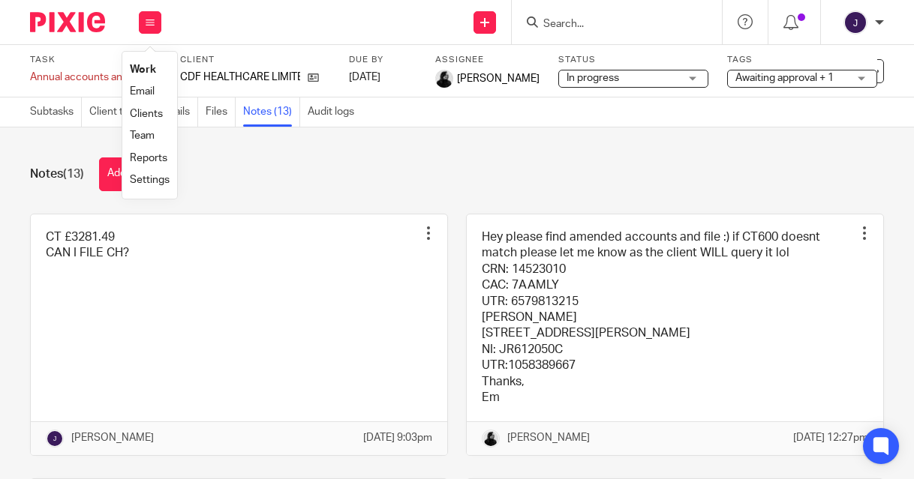
click at [158, 66] on li "Work" at bounding box center [150, 70] width 40 height 22
click at [143, 68] on link "Work" at bounding box center [143, 70] width 26 height 11
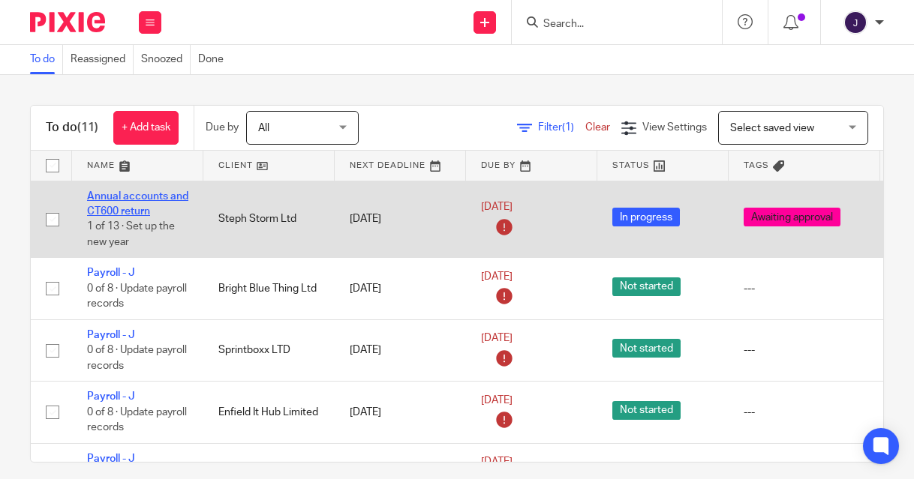
click at [117, 192] on link "Annual accounts and CT600 return" at bounding box center [137, 204] width 101 height 26
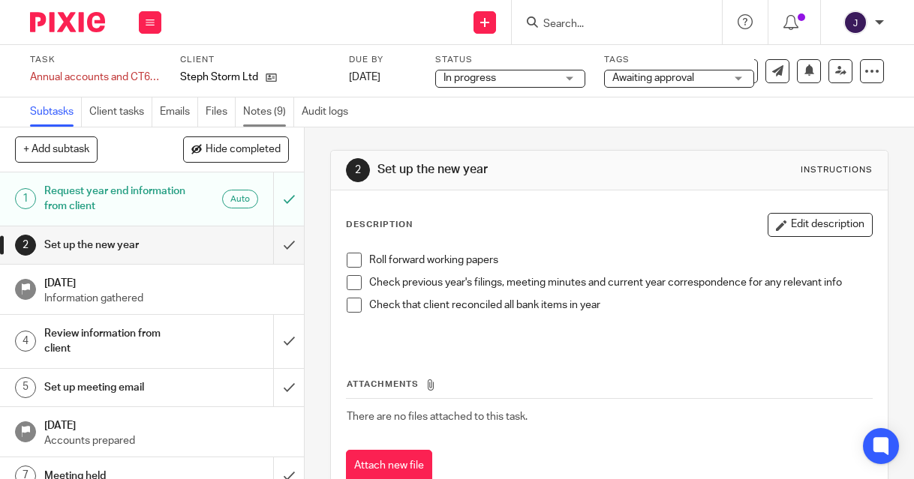
click at [257, 120] on link "Notes (9)" at bounding box center [268, 112] width 51 height 29
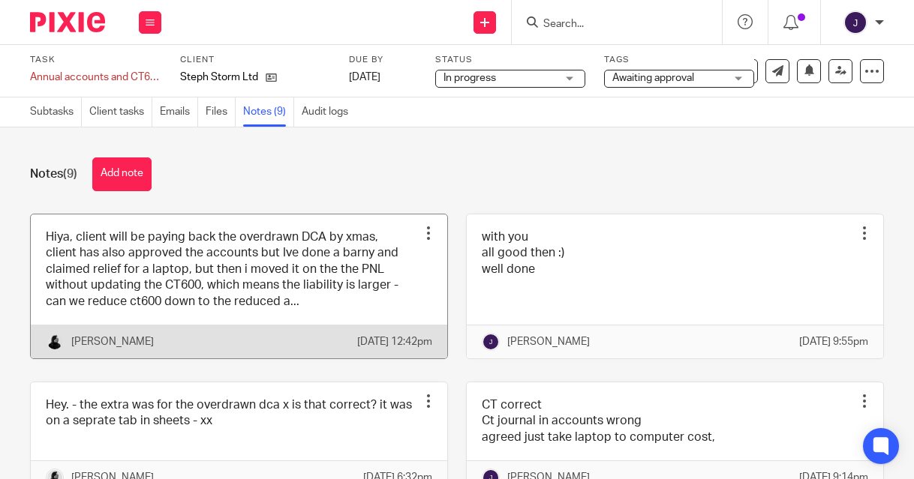
click at [270, 296] on link at bounding box center [239, 287] width 416 height 144
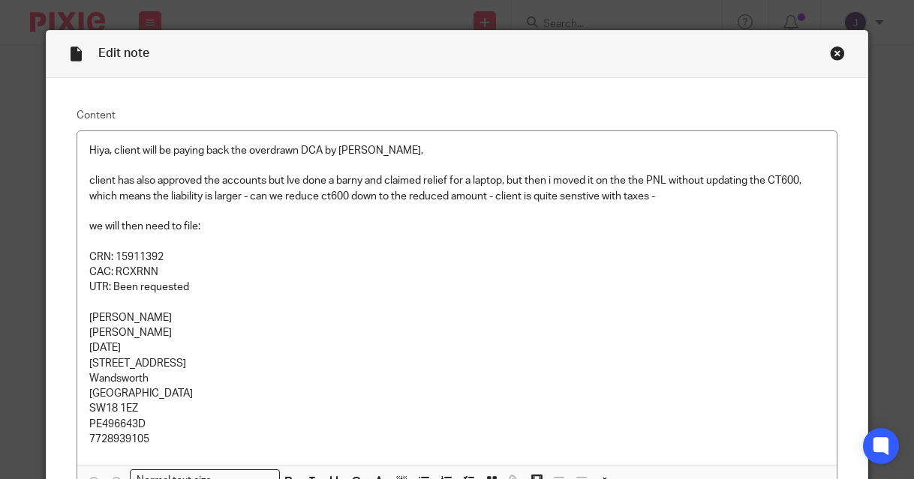
click at [832, 60] on div "Close this dialog window" at bounding box center [837, 53] width 15 height 15
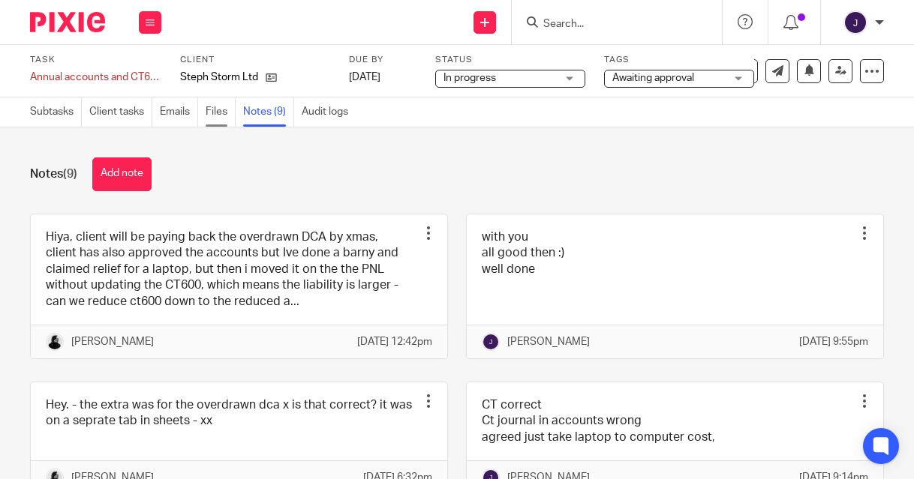
click at [226, 109] on link "Files" at bounding box center [221, 112] width 30 height 29
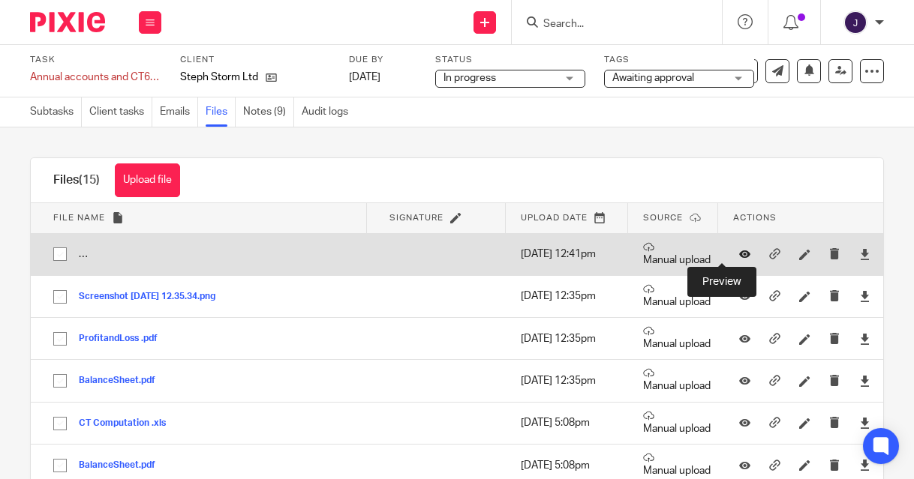
click at [739, 256] on icon at bounding box center [744, 254] width 11 height 11
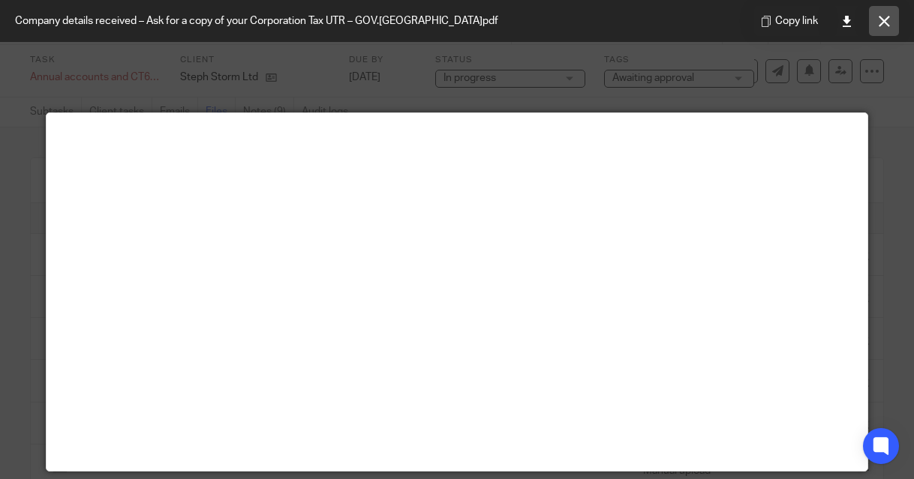
click at [874, 26] on button at bounding box center [884, 21] width 30 height 30
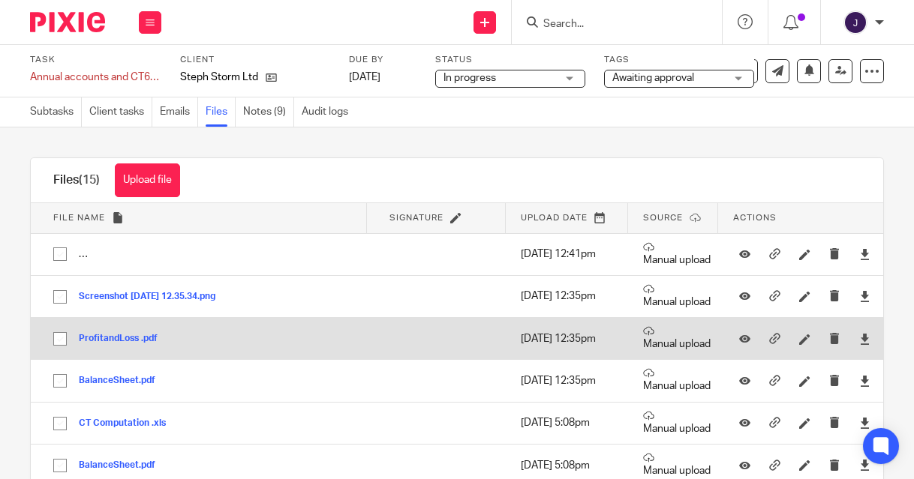
click at [112, 342] on button "ProfitandLoss .pdf" at bounding box center [124, 339] width 90 height 11
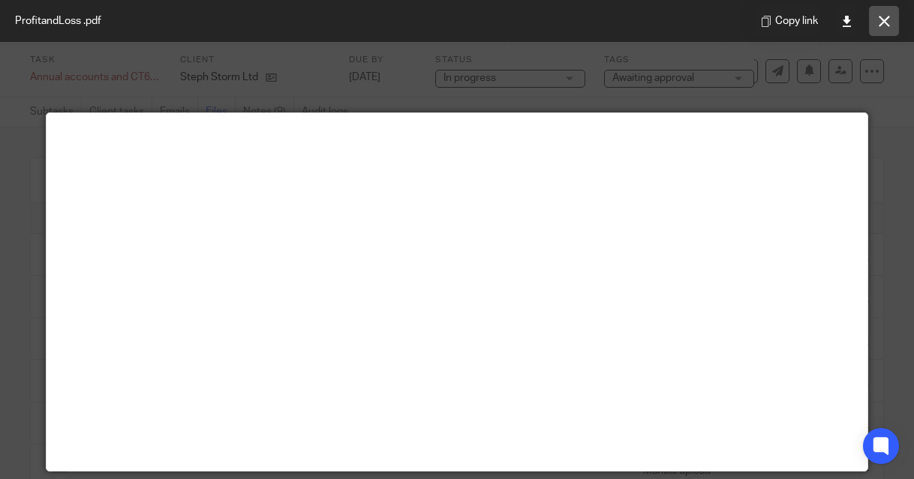
click at [878, 26] on icon at bounding box center [883, 21] width 11 height 11
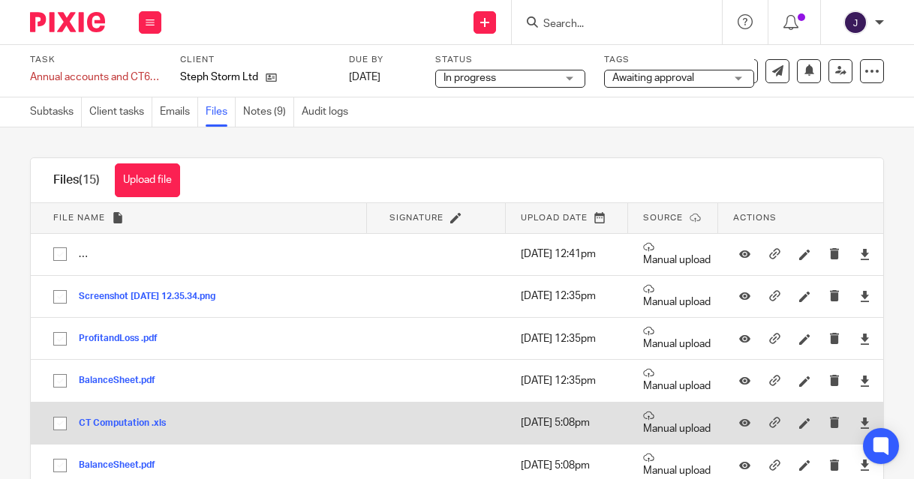
click at [103, 429] on div "CT Computation .xls" at bounding box center [128, 423] width 98 height 15
click at [104, 423] on button "CT Computation .xls" at bounding box center [128, 424] width 98 height 11
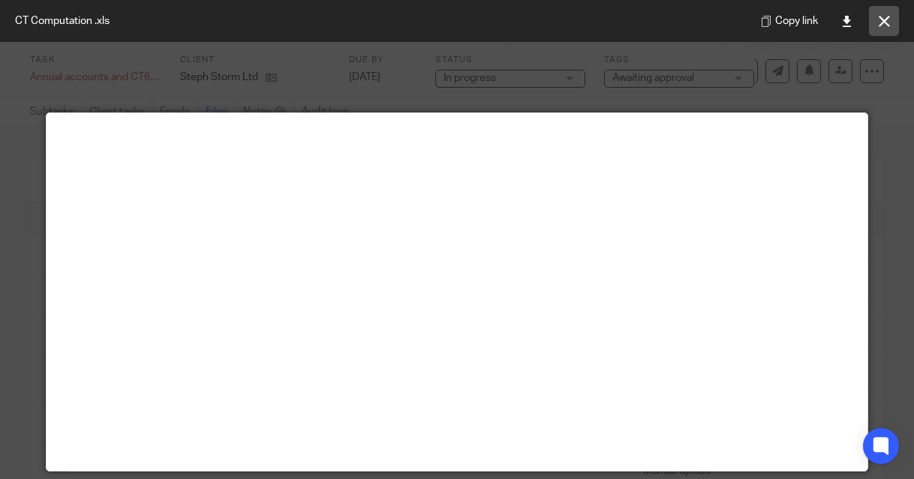
click at [883, 11] on button at bounding box center [884, 21] width 30 height 30
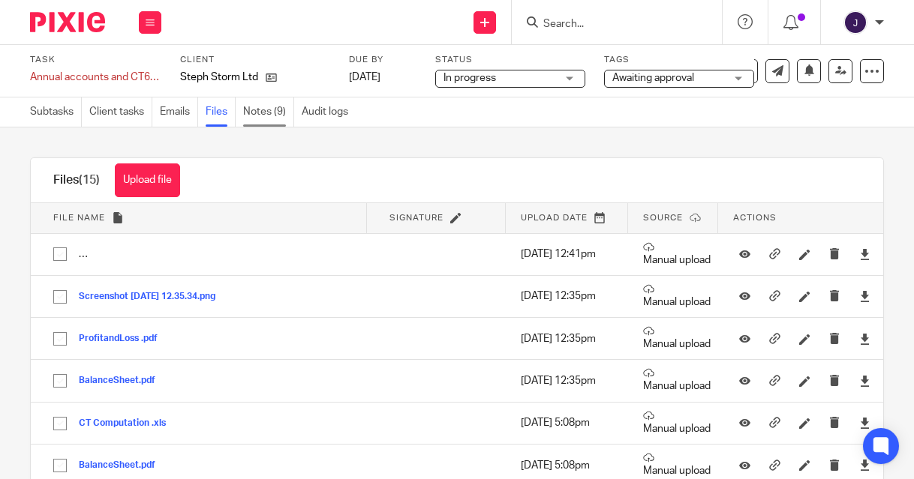
click at [256, 106] on link "Notes (9)" at bounding box center [268, 112] width 51 height 29
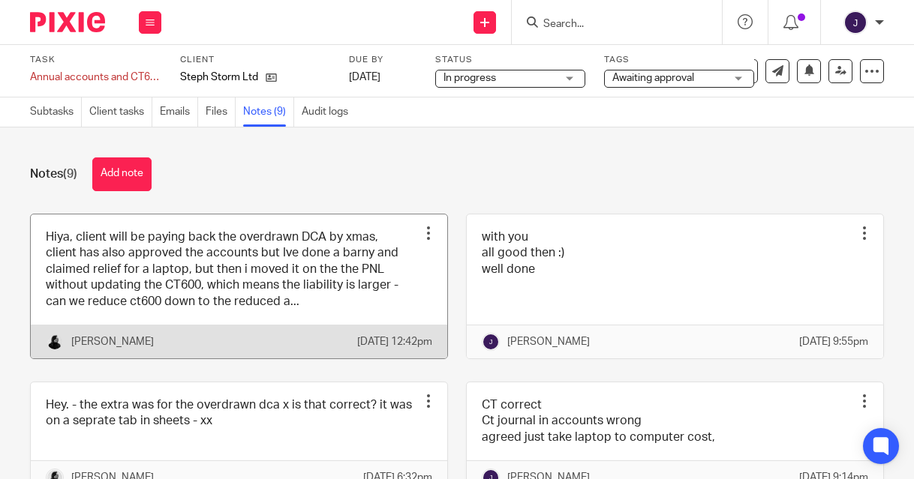
click at [140, 263] on link at bounding box center [239, 287] width 416 height 144
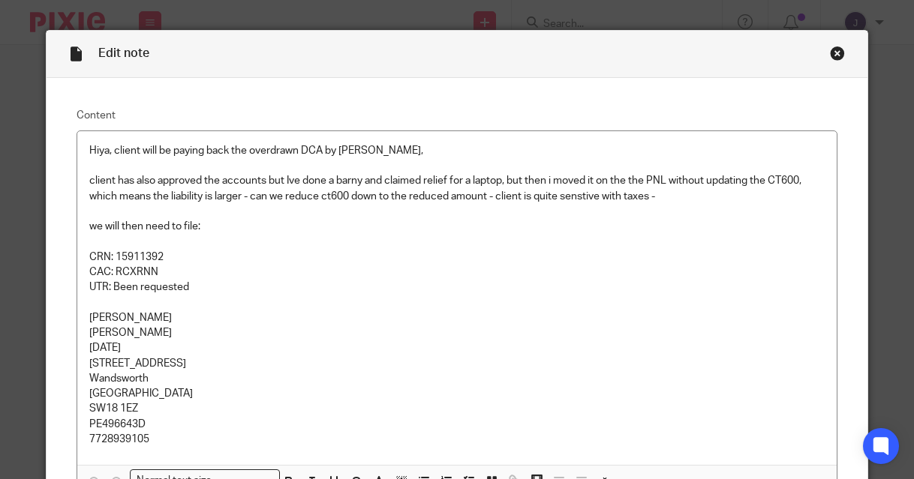
click at [830, 52] on div "Close this dialog window" at bounding box center [837, 53] width 15 height 15
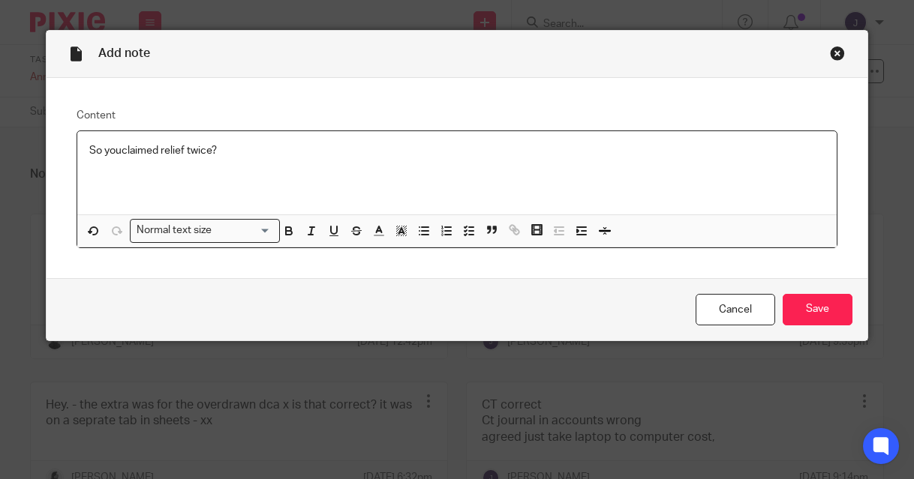
click at [117, 150] on p "So youclaimed relief twice?" at bounding box center [456, 150] width 735 height 15
click at [829, 320] on input "Save" at bounding box center [817, 310] width 70 height 32
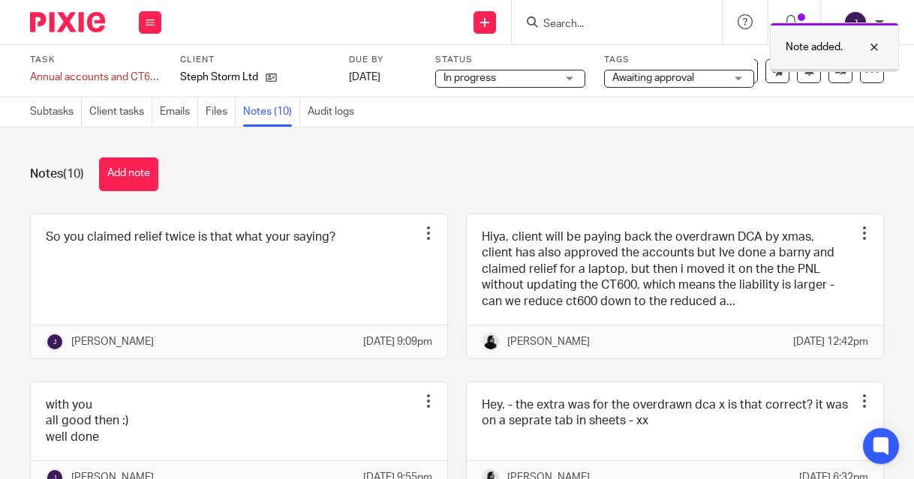
click at [828, 68] on div "Note added." at bounding box center [834, 48] width 129 height 50
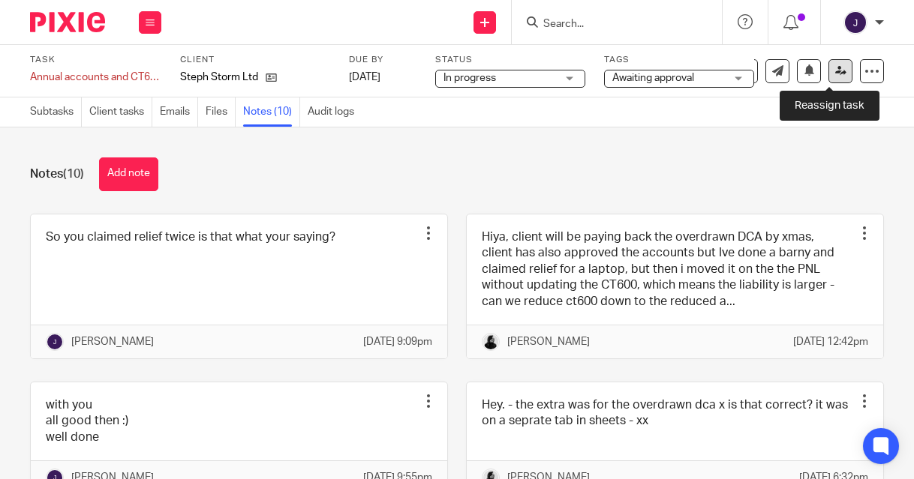
click at [828, 77] on link at bounding box center [840, 71] width 24 height 24
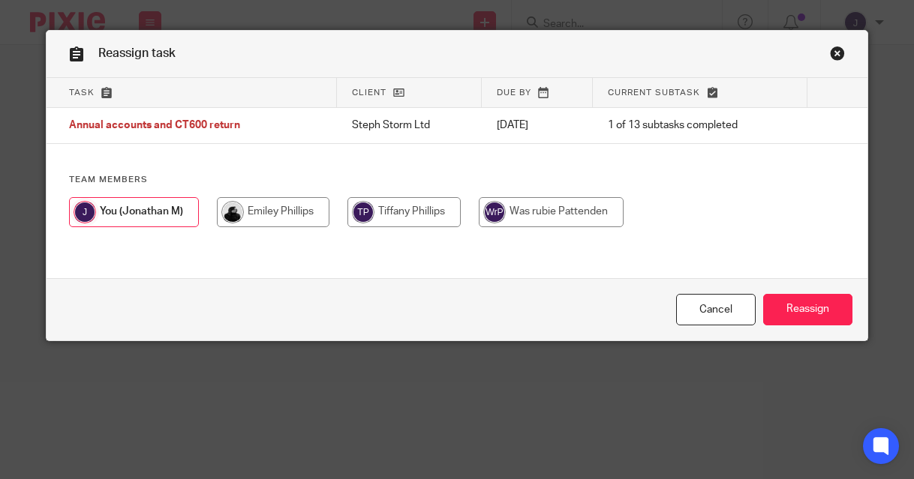
click at [254, 207] on input "radio" at bounding box center [273, 212] width 113 height 30
radio input "true"
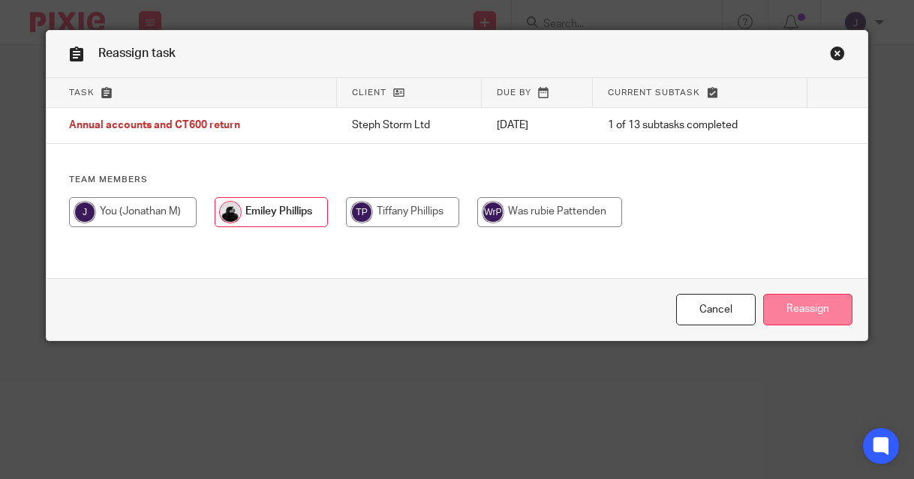
click at [807, 320] on input "Reassign" at bounding box center [807, 310] width 89 height 32
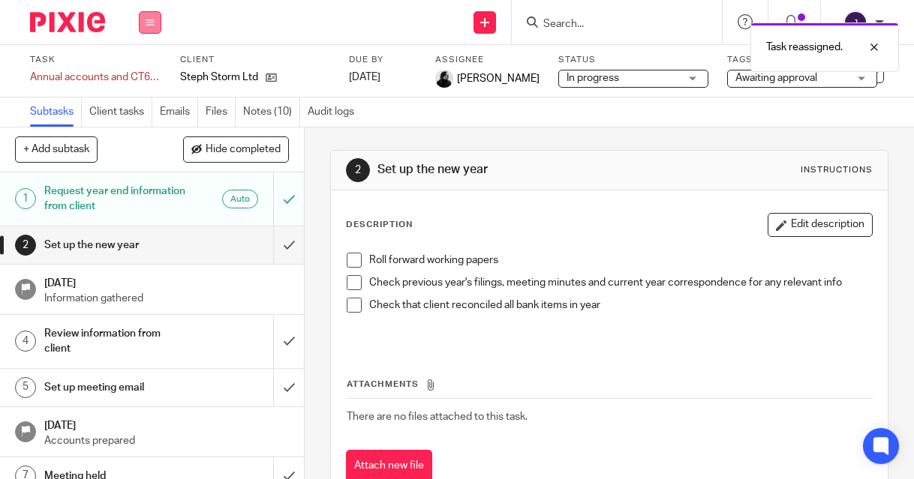
click at [144, 17] on button at bounding box center [150, 22] width 23 height 23
click at [141, 74] on link "Work" at bounding box center [143, 70] width 26 height 11
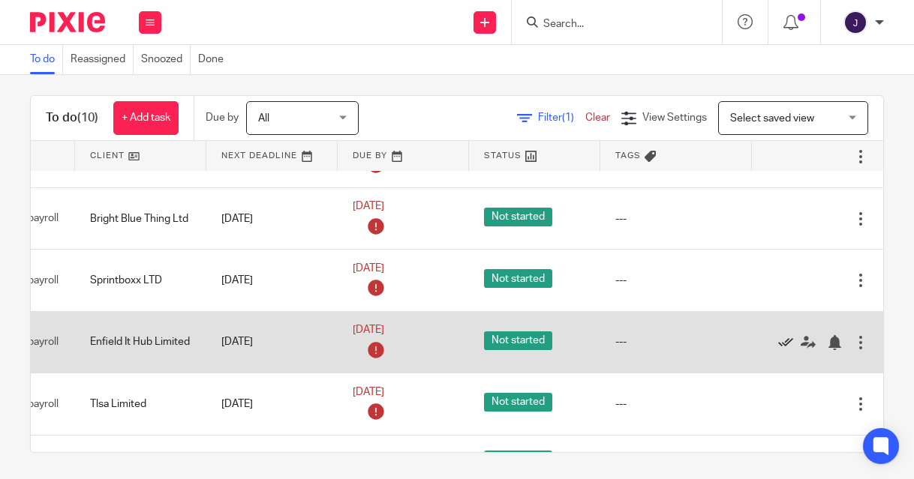
scroll to position [45, 163]
click at [778, 350] on icon at bounding box center [785, 342] width 15 height 15
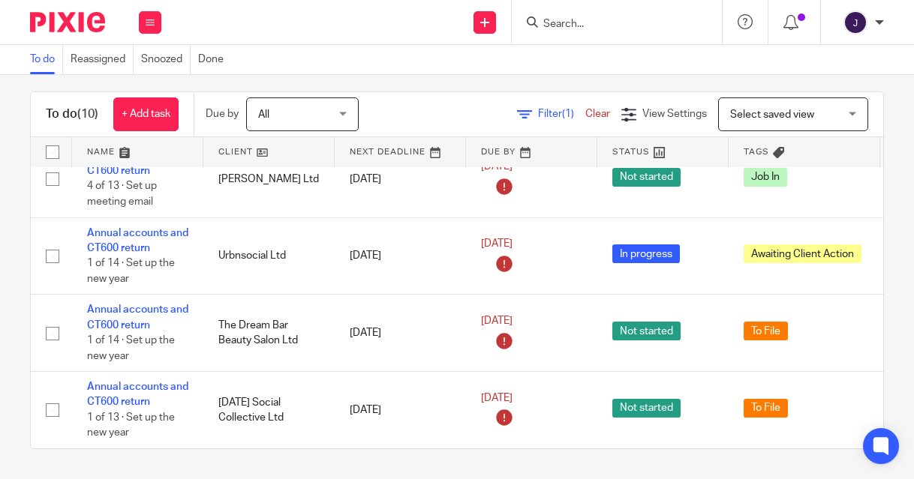
scroll to position [14, 0]
click at [109, 382] on link "Annual accounts and CT600 return" at bounding box center [137, 395] width 101 height 26
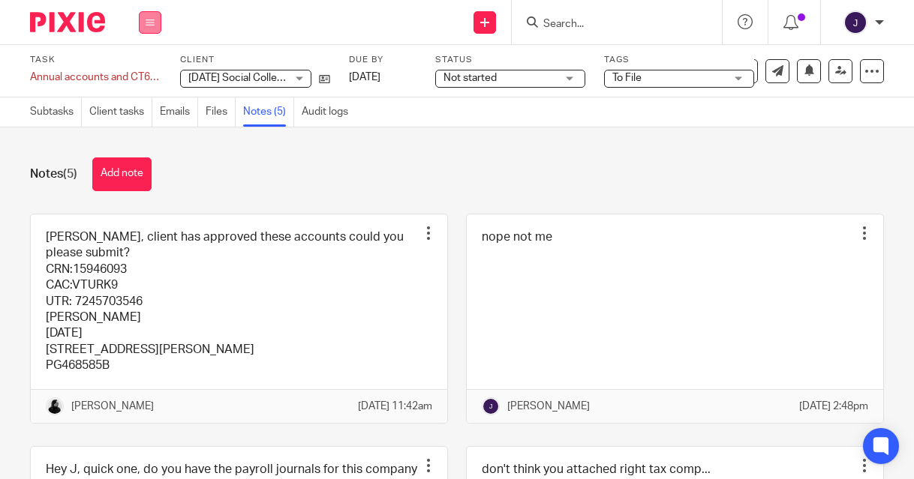
click at [149, 23] on icon at bounding box center [150, 22] width 9 height 9
click at [144, 66] on link "Work" at bounding box center [143, 70] width 26 height 11
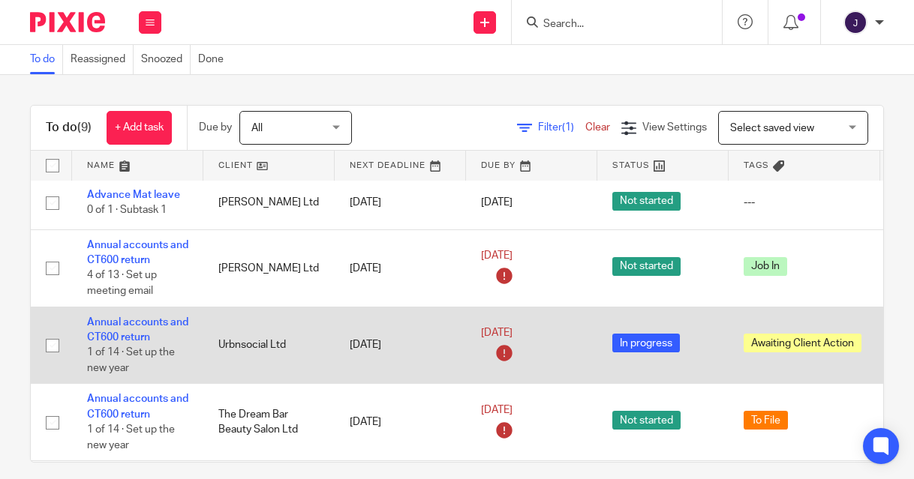
scroll to position [250, 0]
